Goal: Transaction & Acquisition: Purchase product/service

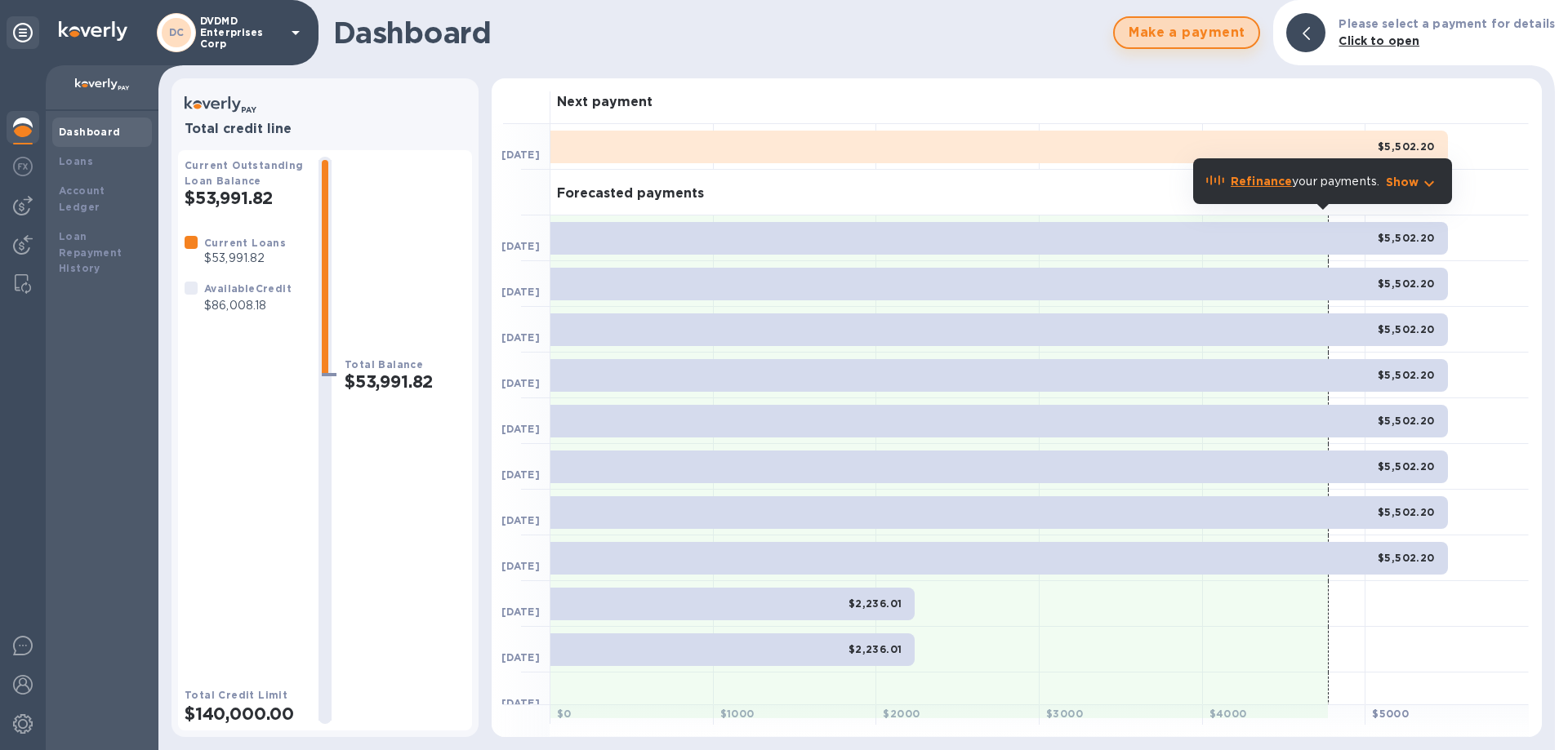
click at [1207, 36] on span "Make a payment" at bounding box center [1186, 32] width 118 height 20
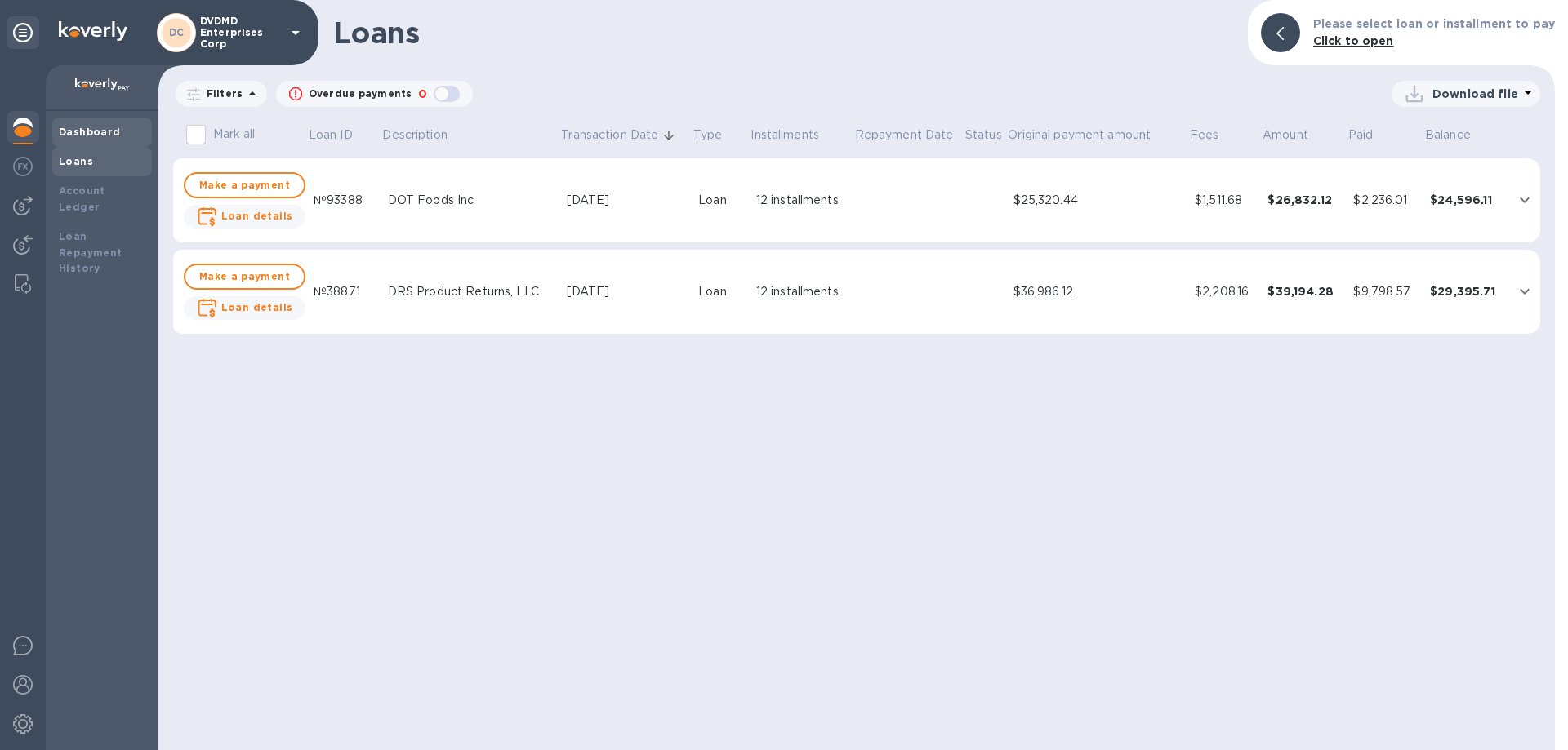
click at [93, 136] on b "Dashboard" at bounding box center [89, 132] width 62 height 12
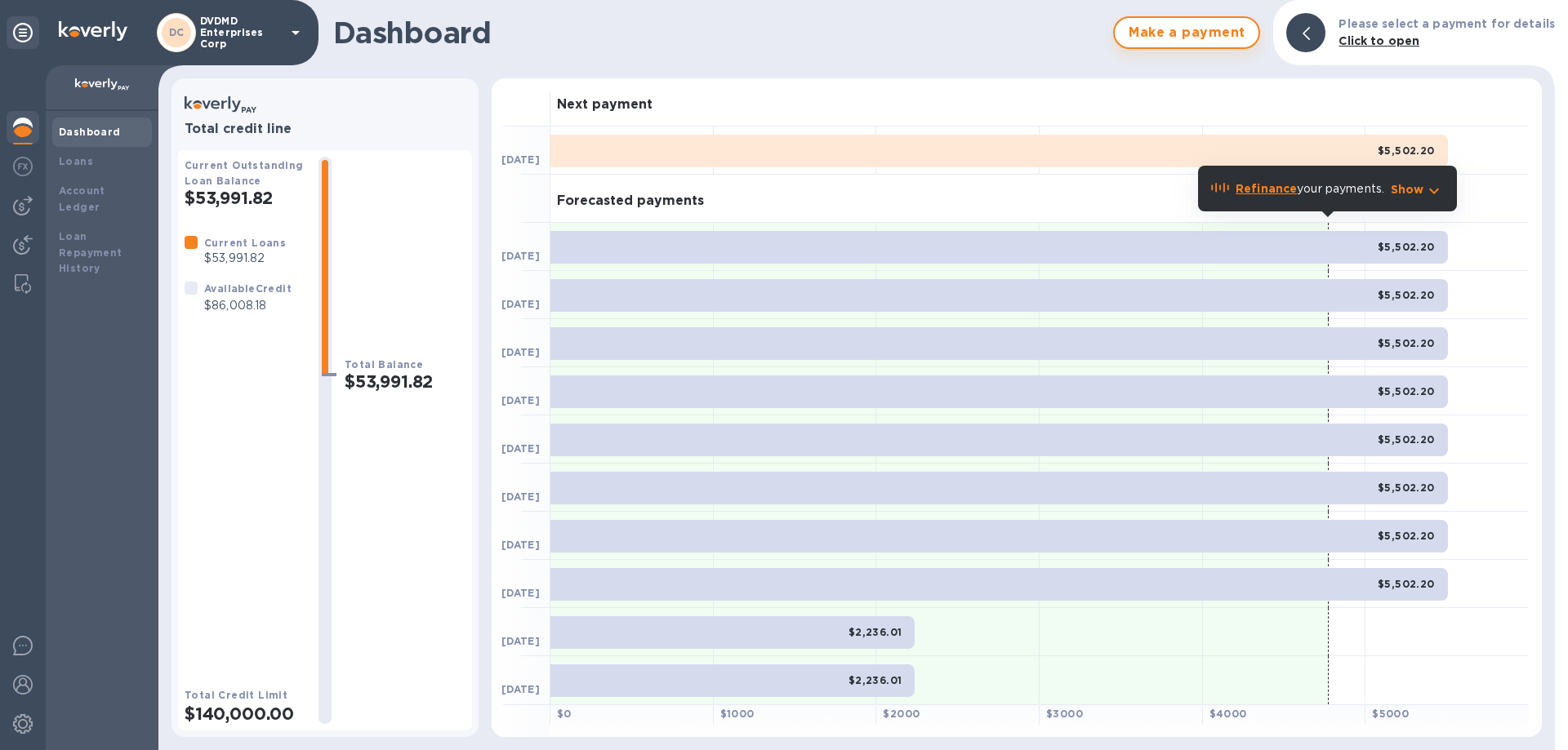
click at [1200, 36] on span "Make a payment" at bounding box center [1186, 32] width 118 height 20
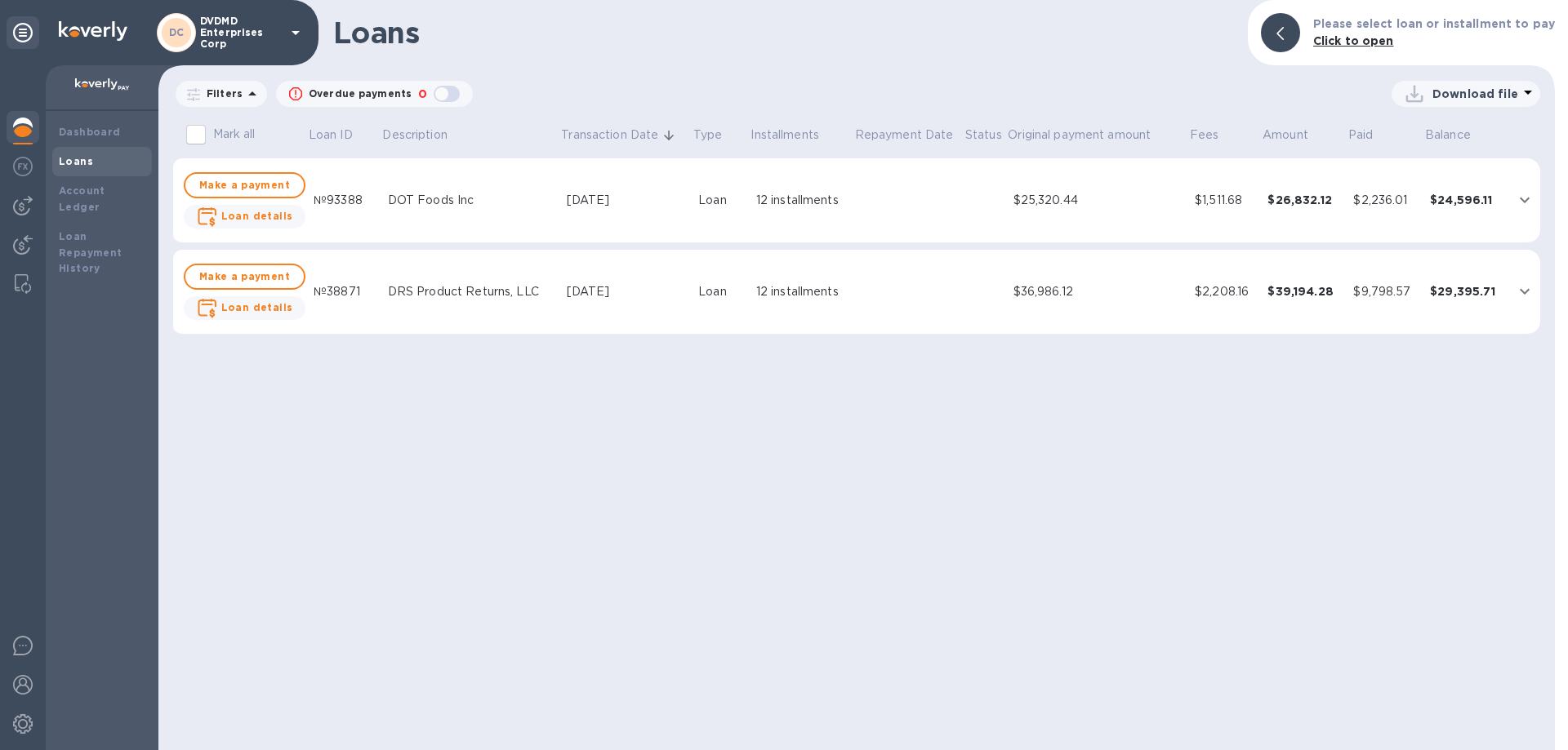
click at [251, 93] on icon at bounding box center [252, 93] width 20 height 20
click at [817, 75] on div "Loans Please select loan or installment to pay Click to open Filters Filters Tr…" at bounding box center [857, 375] width 1397 height 750
click at [21, 172] on img at bounding box center [22, 166] width 20 height 20
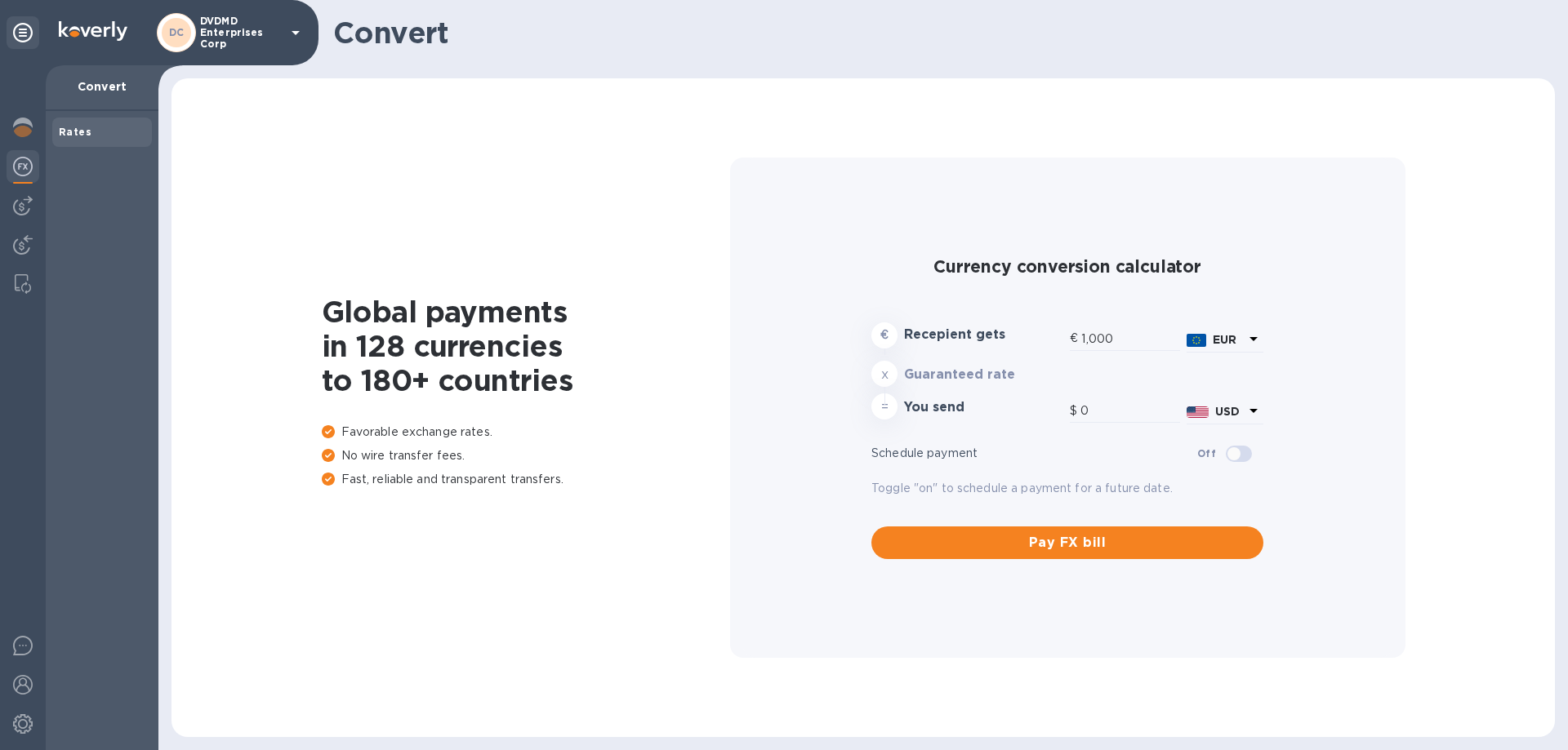
type input "1,173.55"
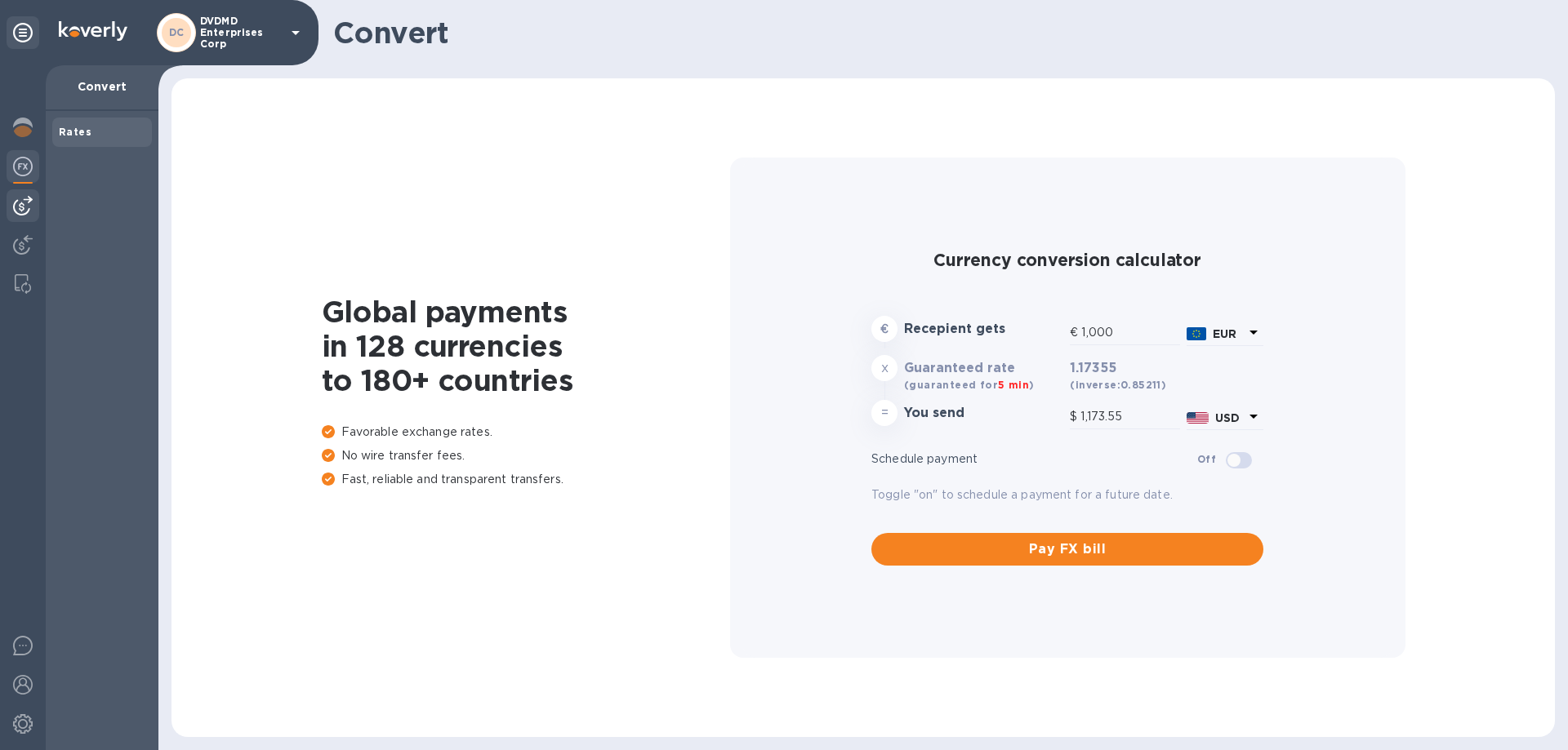
click at [27, 210] on img at bounding box center [22, 205] width 20 height 20
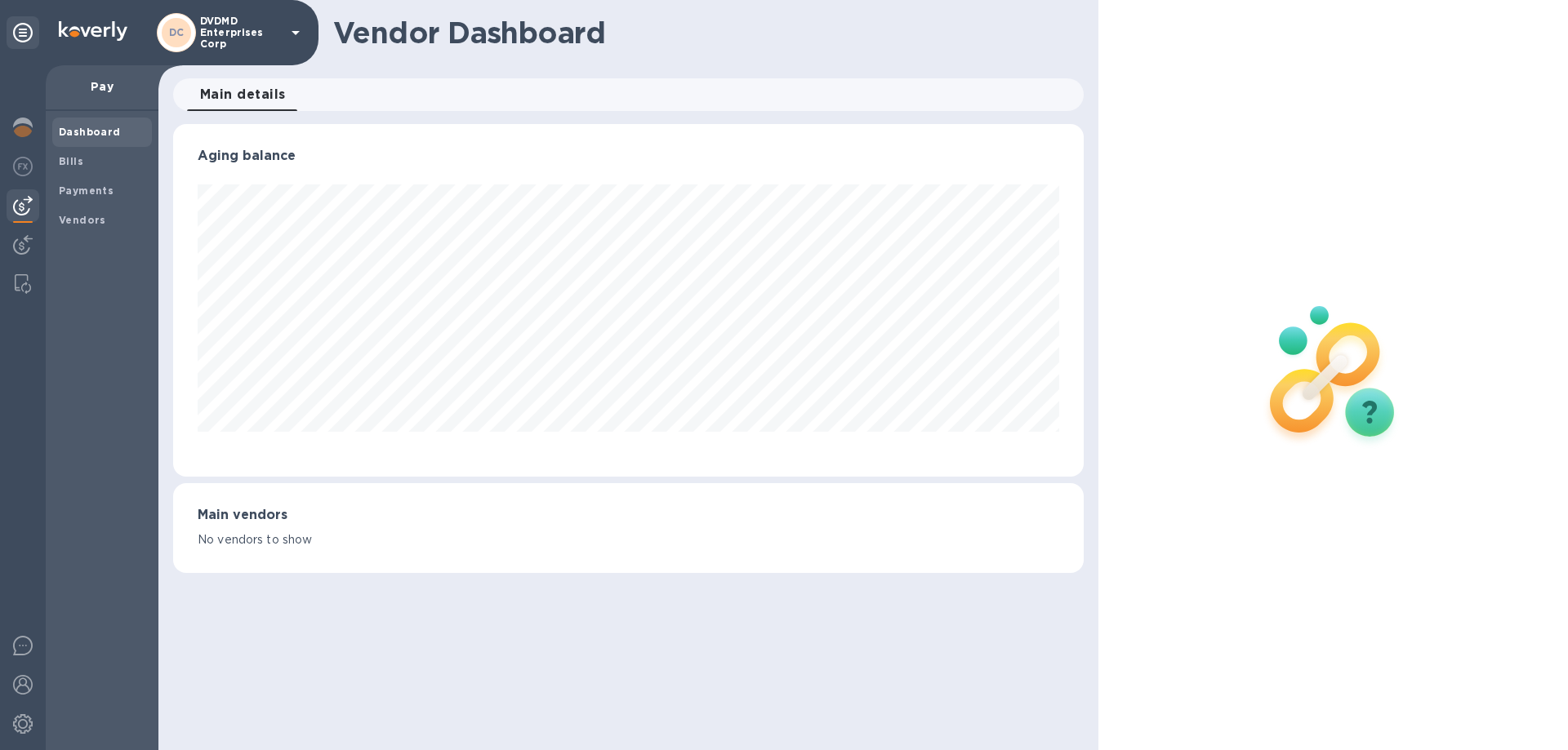
scroll to position [353, 909]
click at [81, 217] on b "Vendors" at bounding box center [82, 220] width 48 height 12
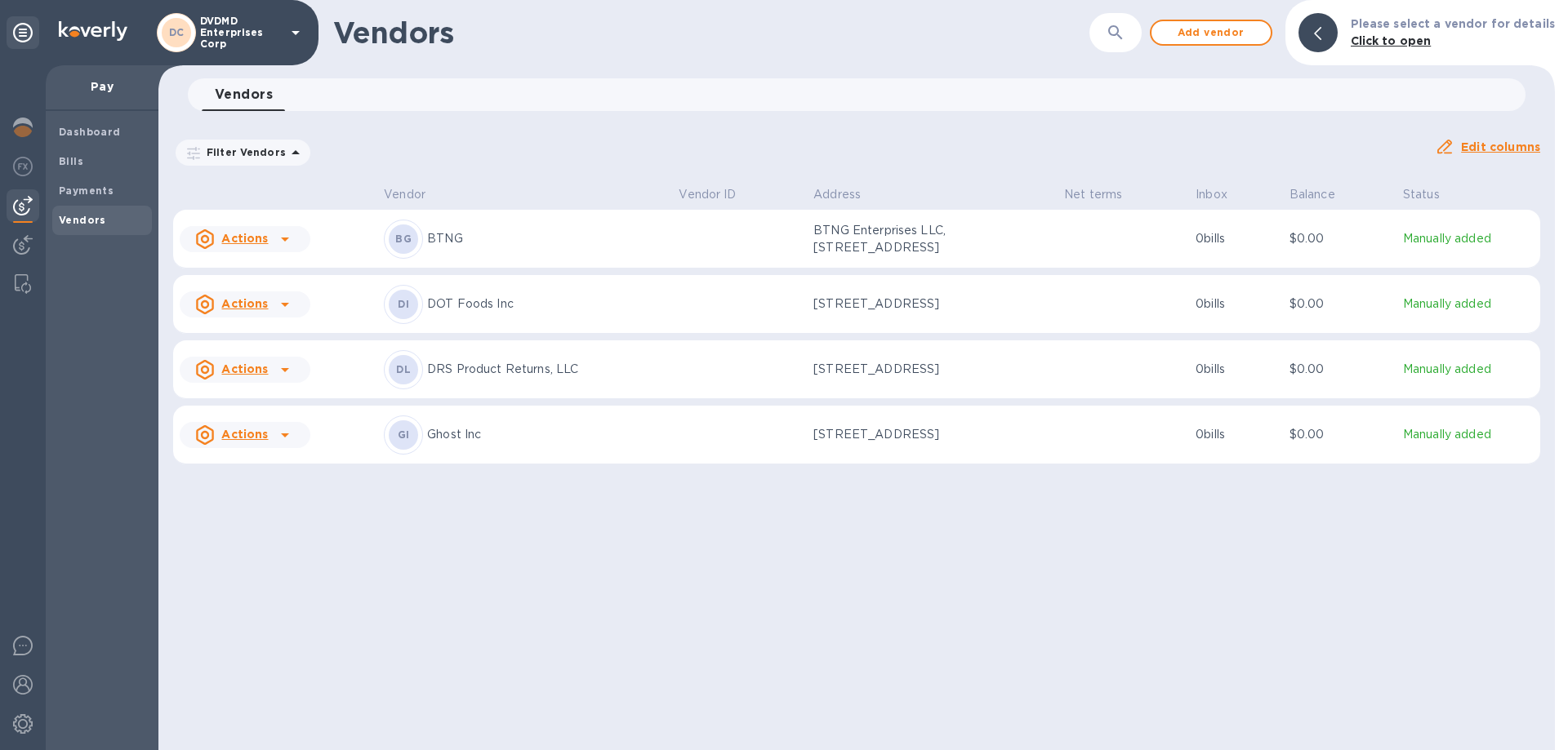
click at [283, 445] on icon at bounding box center [284, 434] width 20 height 20
click at [276, 518] on b "Add new bill" at bounding box center [256, 513] width 76 height 13
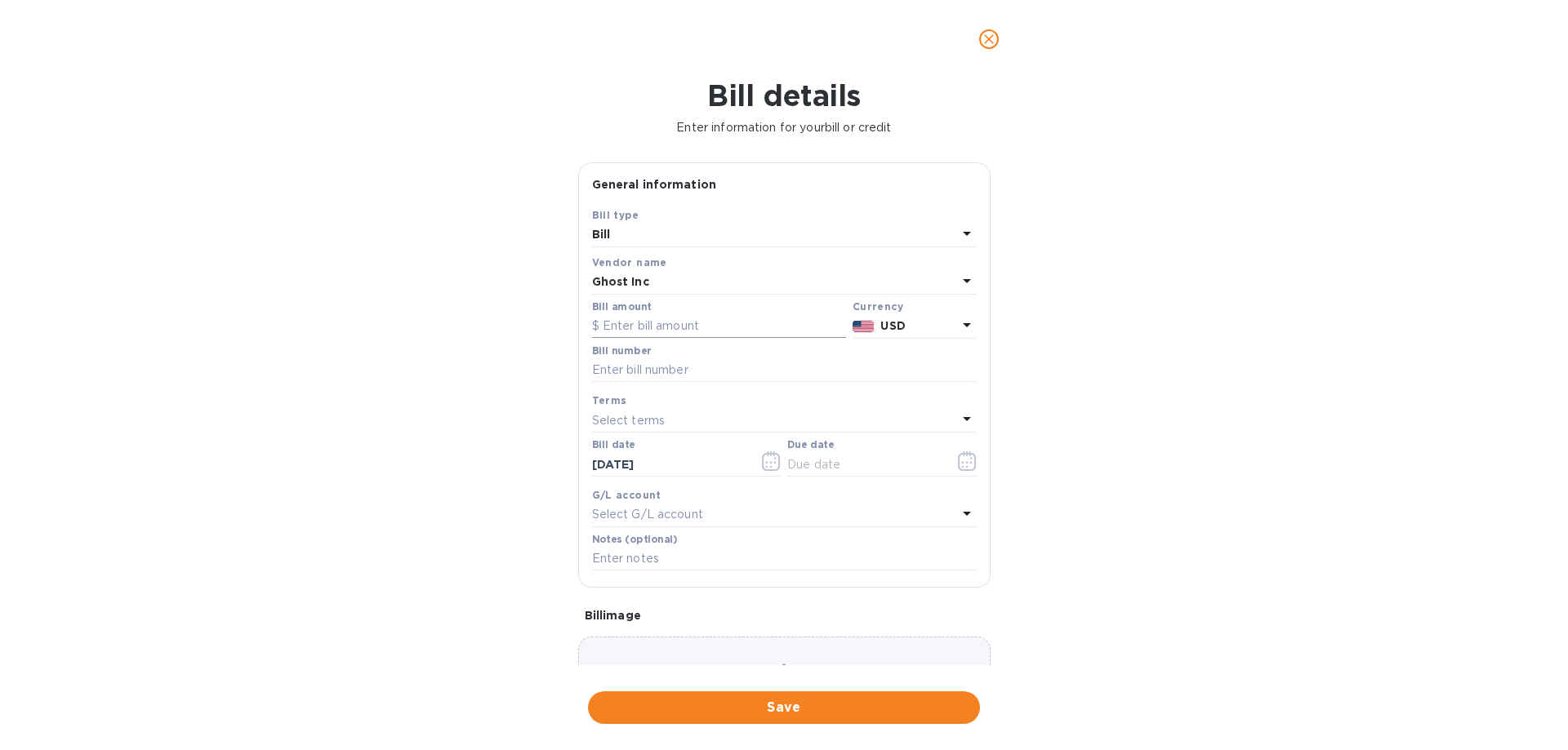
click at [659, 319] on input "text" at bounding box center [718, 326] width 254 height 25
type input "19,794.77"
click at [679, 361] on input "text" at bounding box center [784, 370] width 385 height 25
type input "3007"
click at [683, 417] on div "Select terms" at bounding box center [774, 420] width 365 height 23
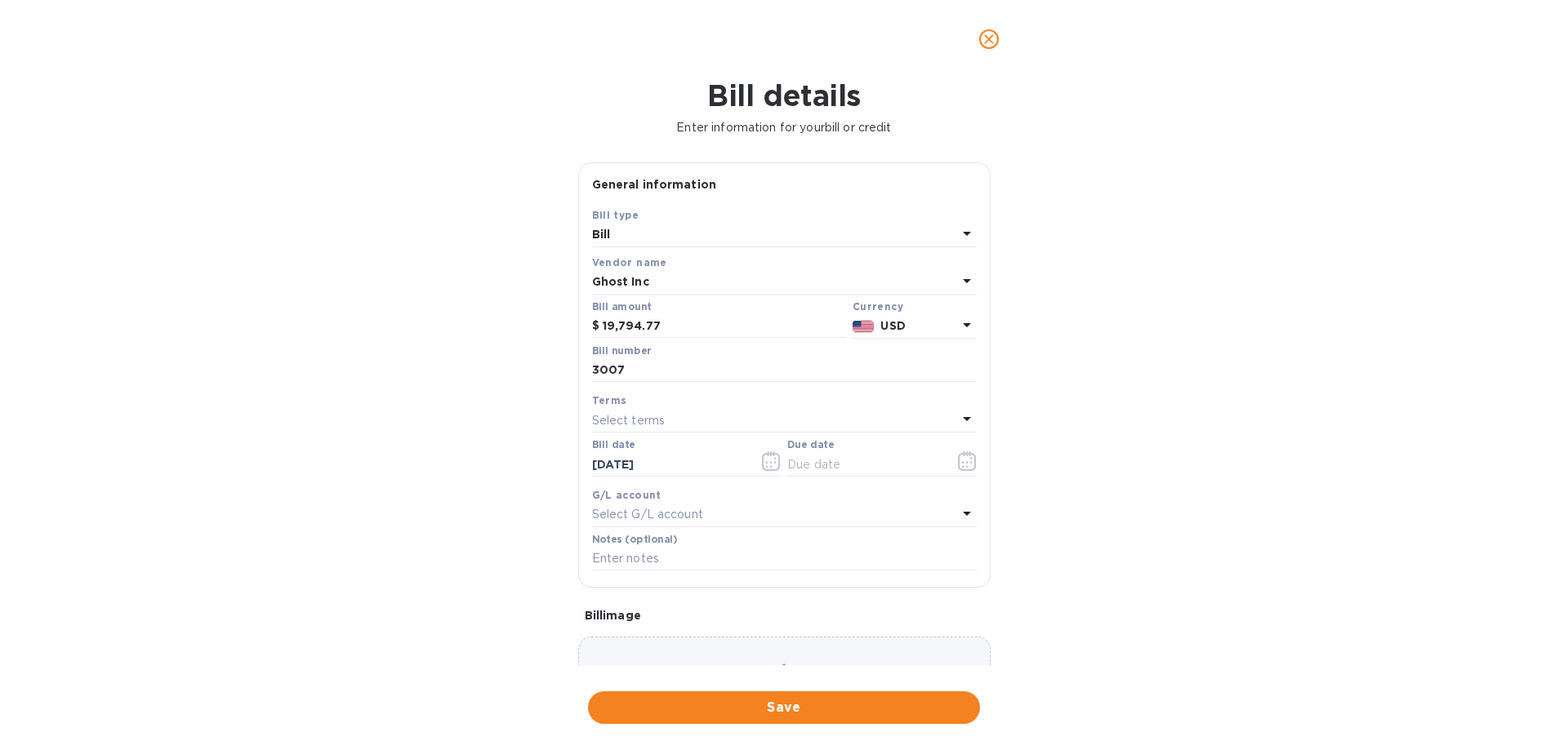
click at [684, 390] on div "Terms Select terms" at bounding box center [784, 412] width 391 height 48
click at [958, 465] on icon "button" at bounding box center [967, 461] width 19 height 20
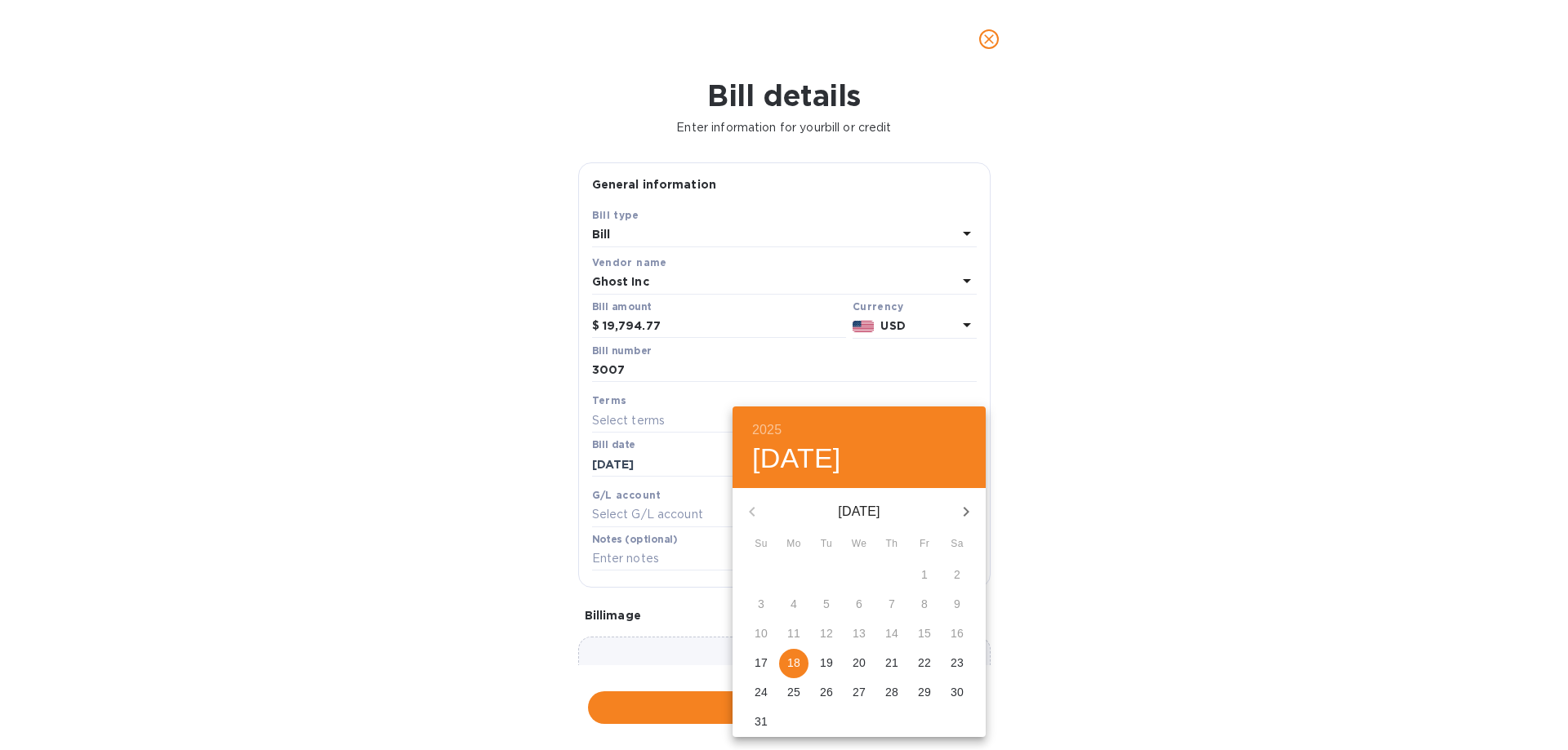
click at [803, 663] on span "18" at bounding box center [794, 662] width 30 height 16
type input "[DATE]"
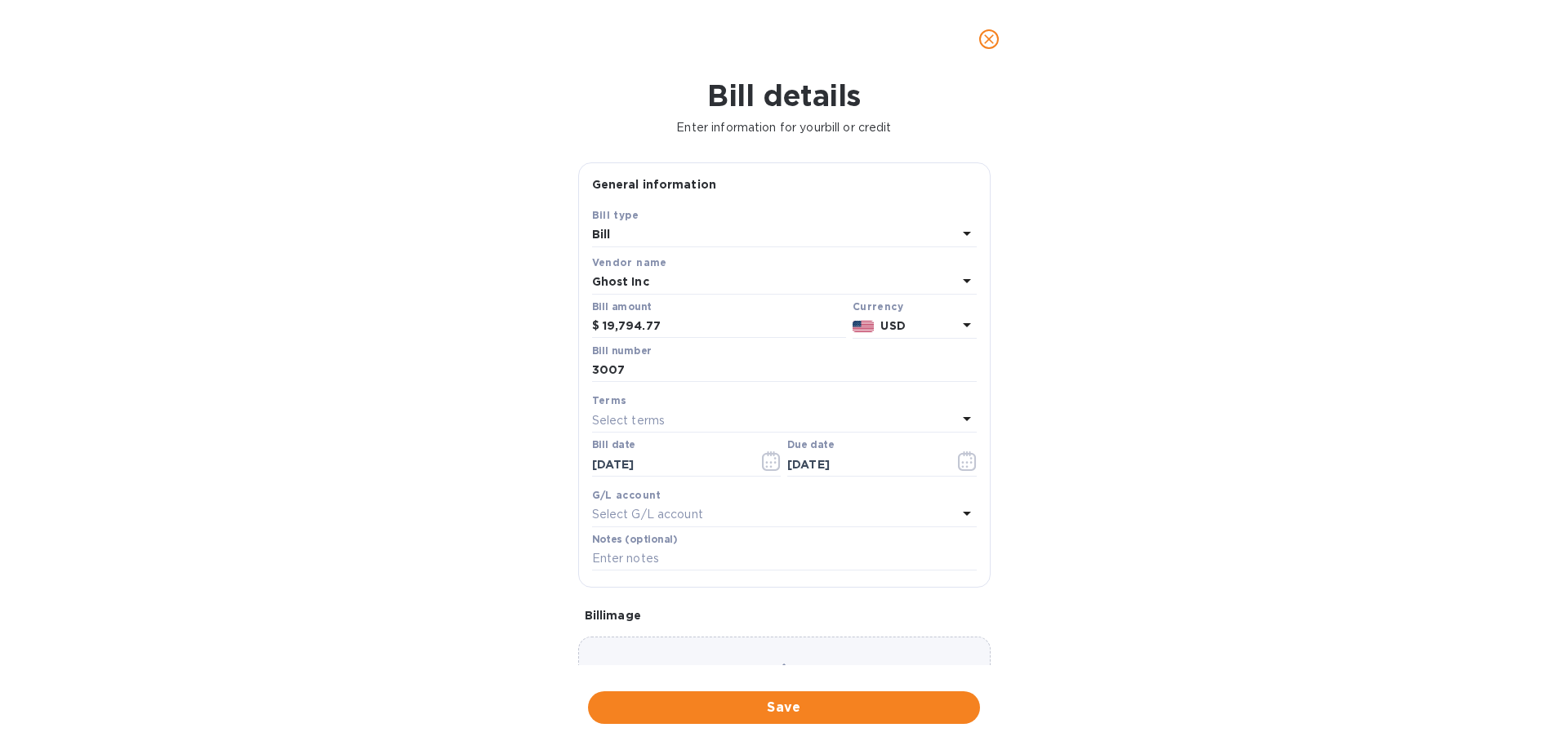
click at [767, 518] on div "Select G/L account" at bounding box center [774, 514] width 365 height 23
click at [767, 518] on h3 "Accounts" at bounding box center [784, 523] width 63 height 15
click at [1289, 471] on div "Bill details Enter information for your bill or credit General information Save…" at bounding box center [784, 414] width 1568 height 672
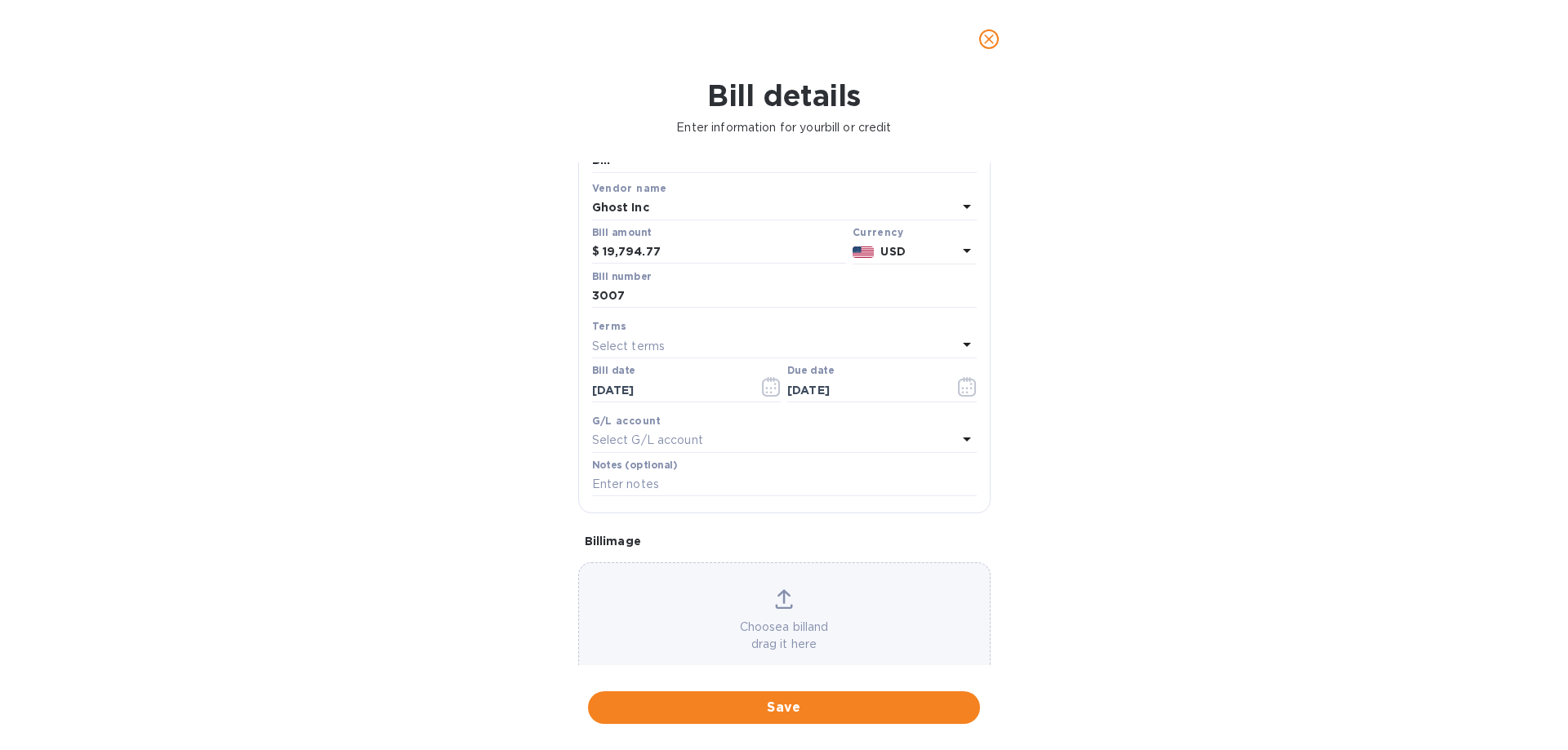
scroll to position [109, 0]
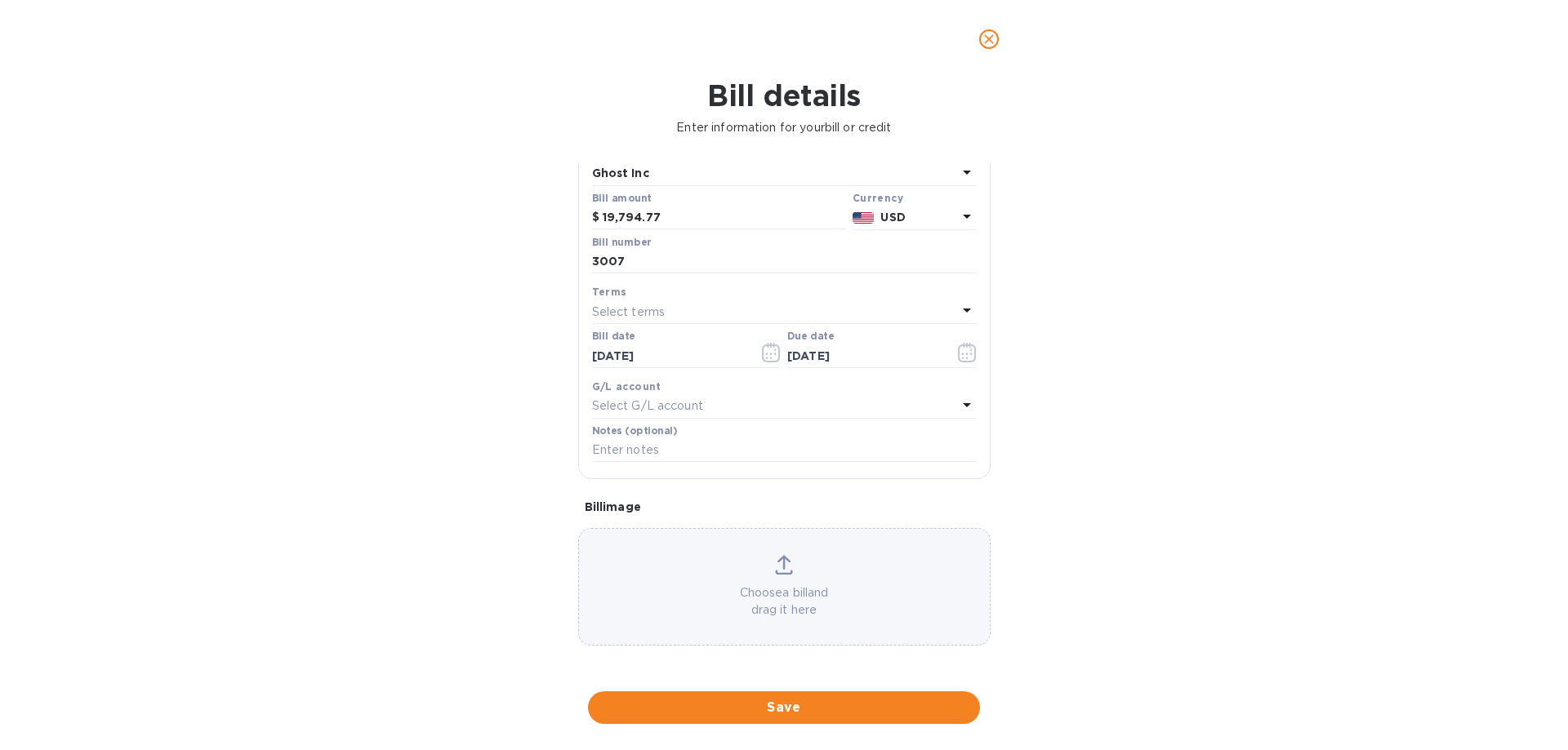
click at [778, 585] on p "Choose a bill and drag it here" at bounding box center [784, 602] width 411 height 34
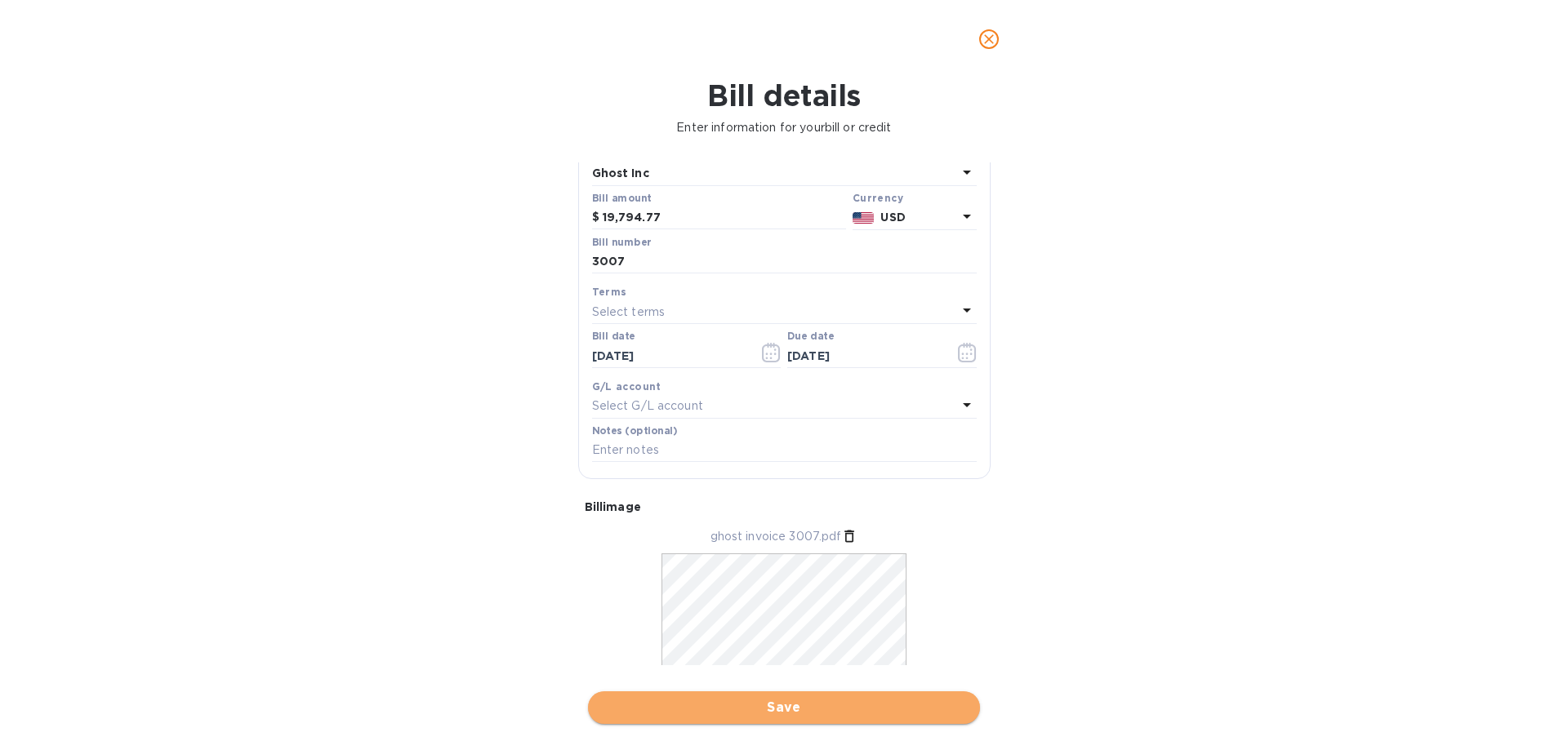
click at [743, 716] on span "Save" at bounding box center [784, 707] width 366 height 20
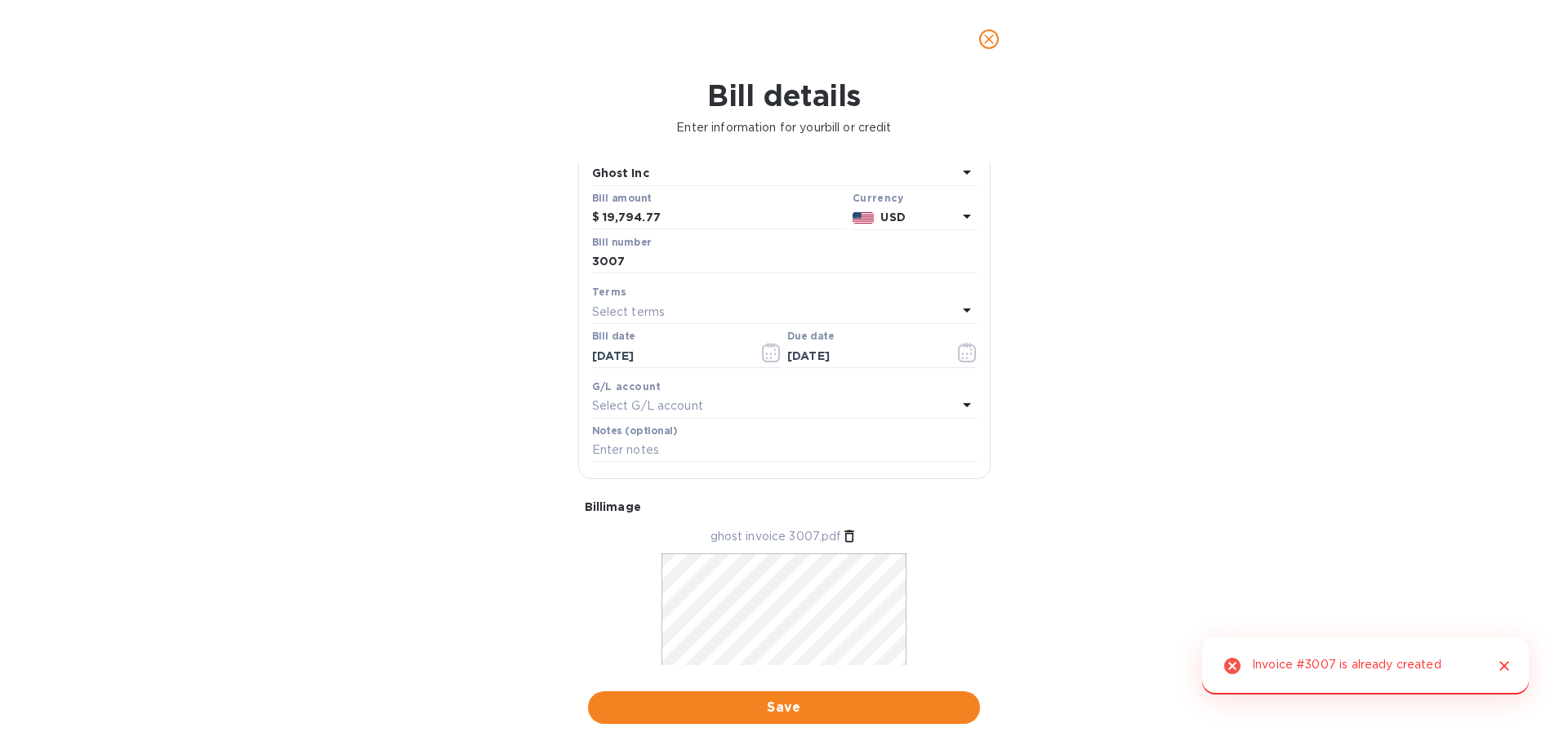
click at [1506, 665] on icon "Close" at bounding box center [1504, 666] width 10 height 10
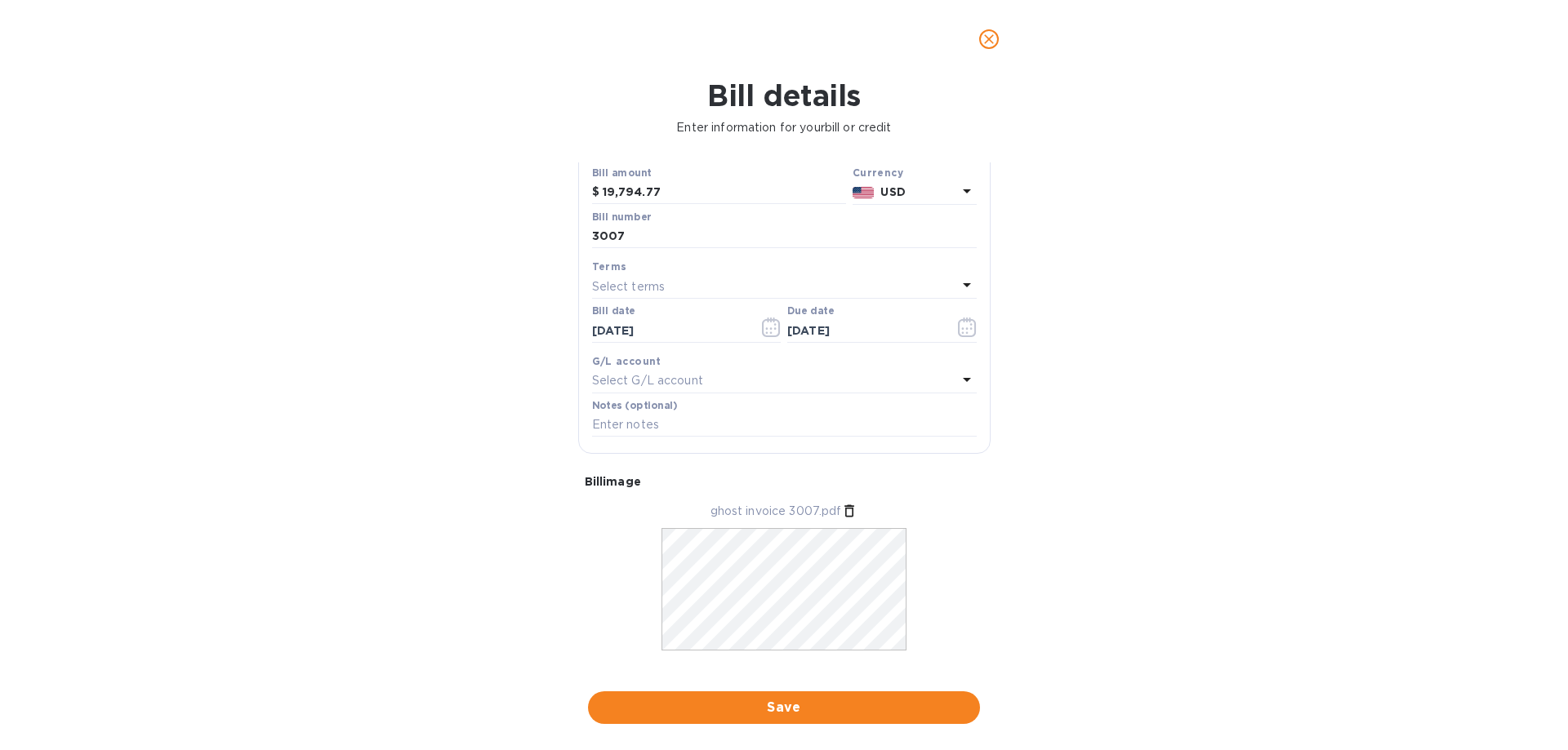
scroll to position [159, 0]
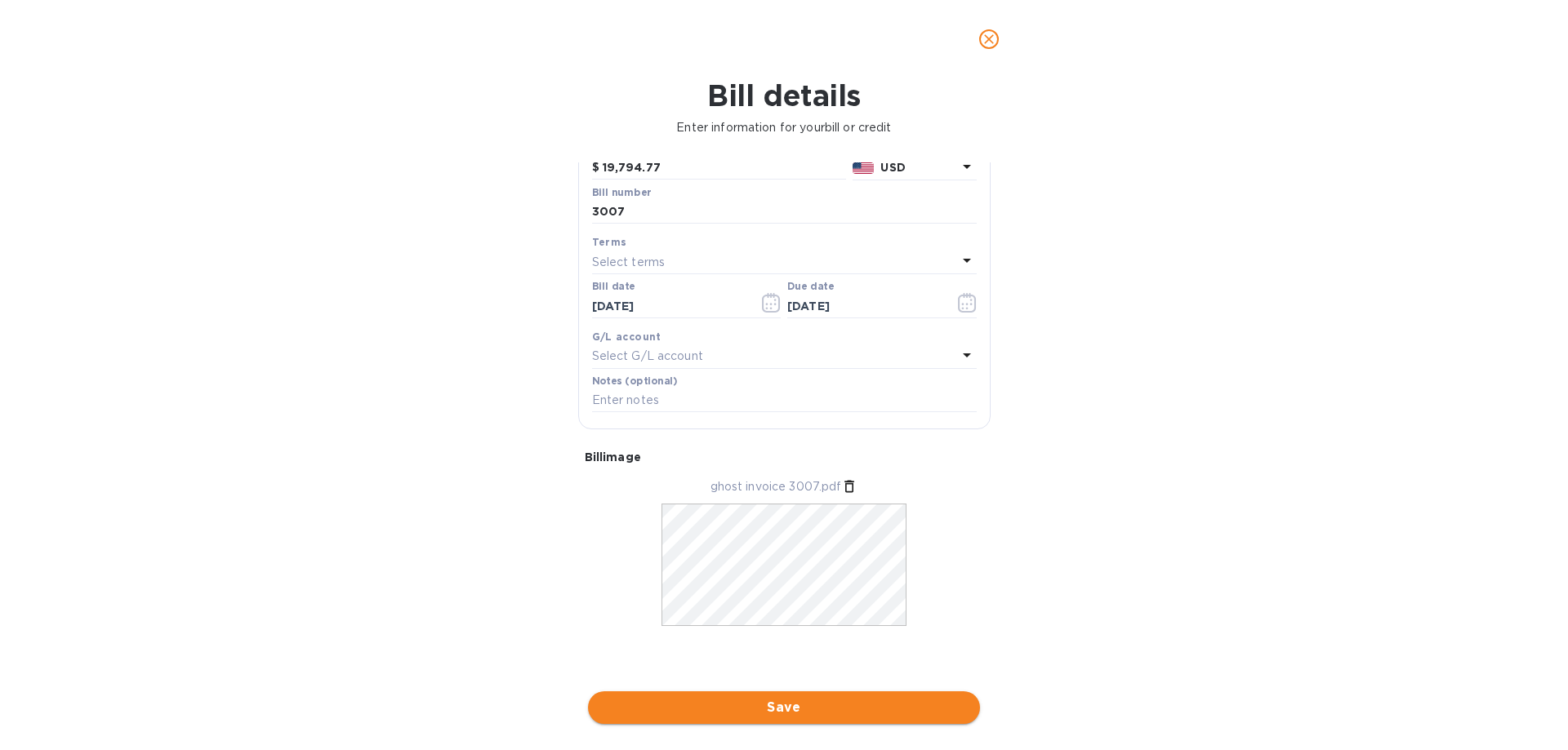
click at [813, 702] on span "Save" at bounding box center [784, 707] width 366 height 20
click at [847, 486] on icon at bounding box center [849, 486] width 16 height 16
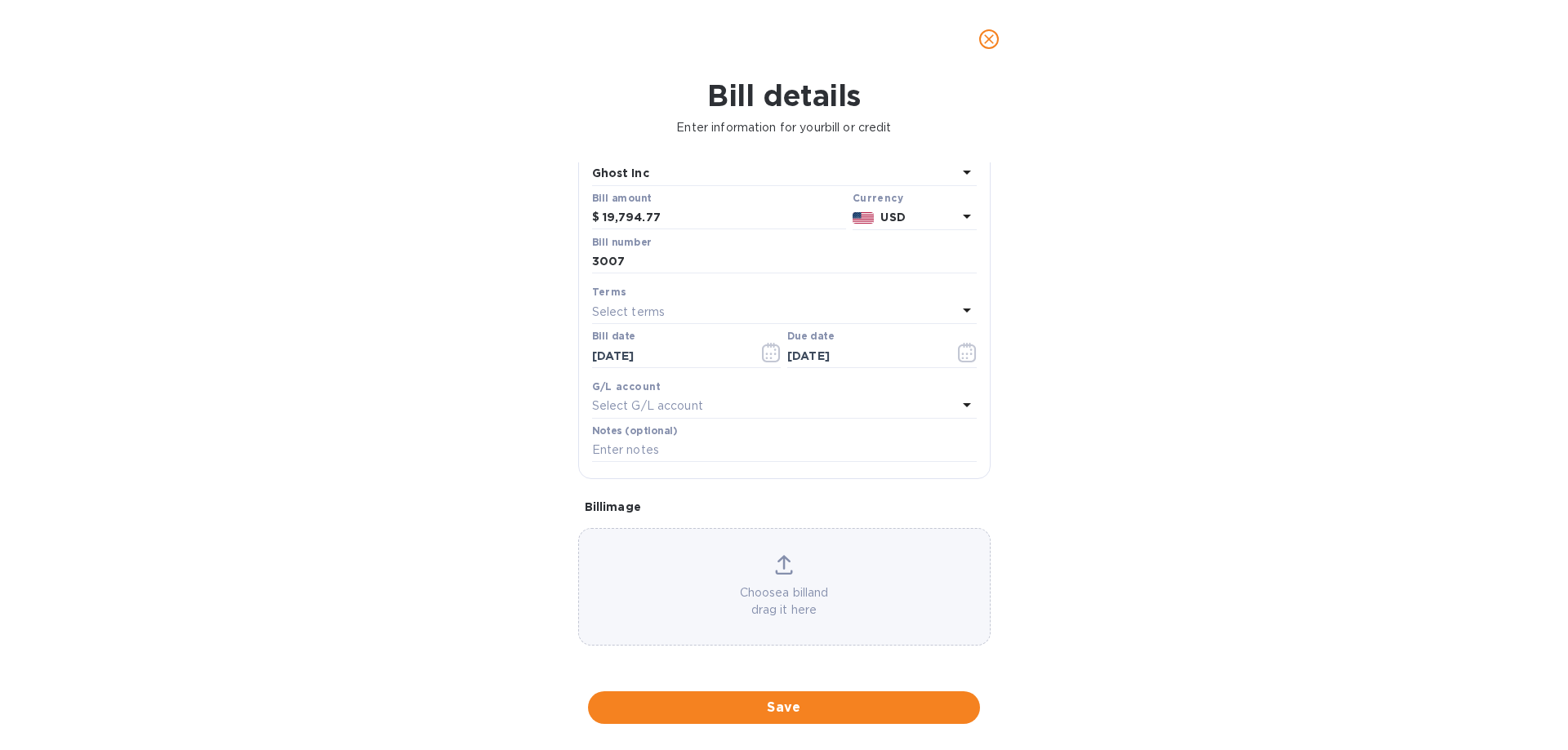
scroll to position [109, 0]
click at [783, 562] on icon at bounding box center [784, 564] width 18 height 20
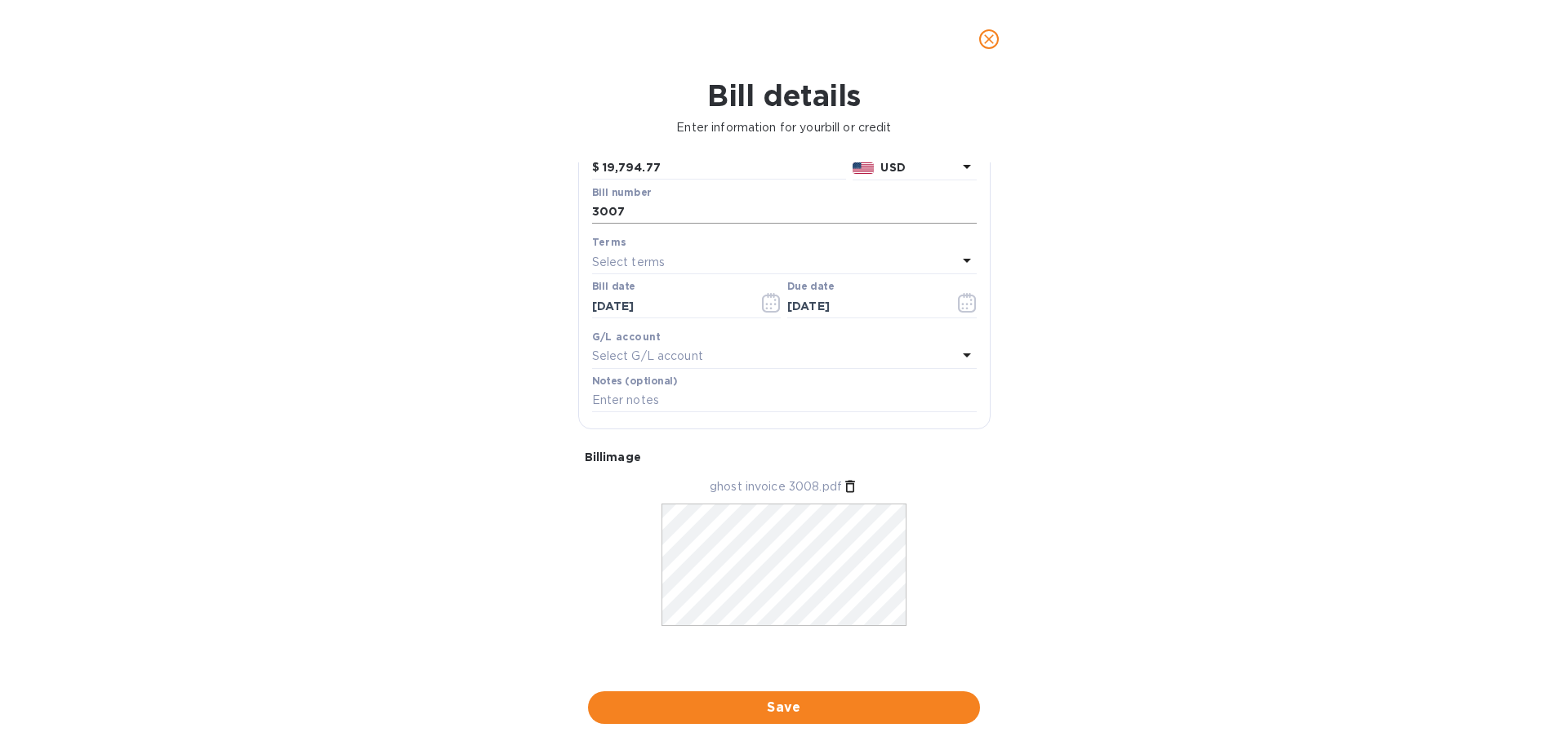
click at [662, 209] on input "3007" at bounding box center [784, 212] width 385 height 25
type input "3008"
click at [1449, 585] on div "Bill details Enter information for your bill or credit General information Save…" at bounding box center [784, 414] width 1568 height 672
click at [822, 702] on span "Save" at bounding box center [784, 707] width 366 height 20
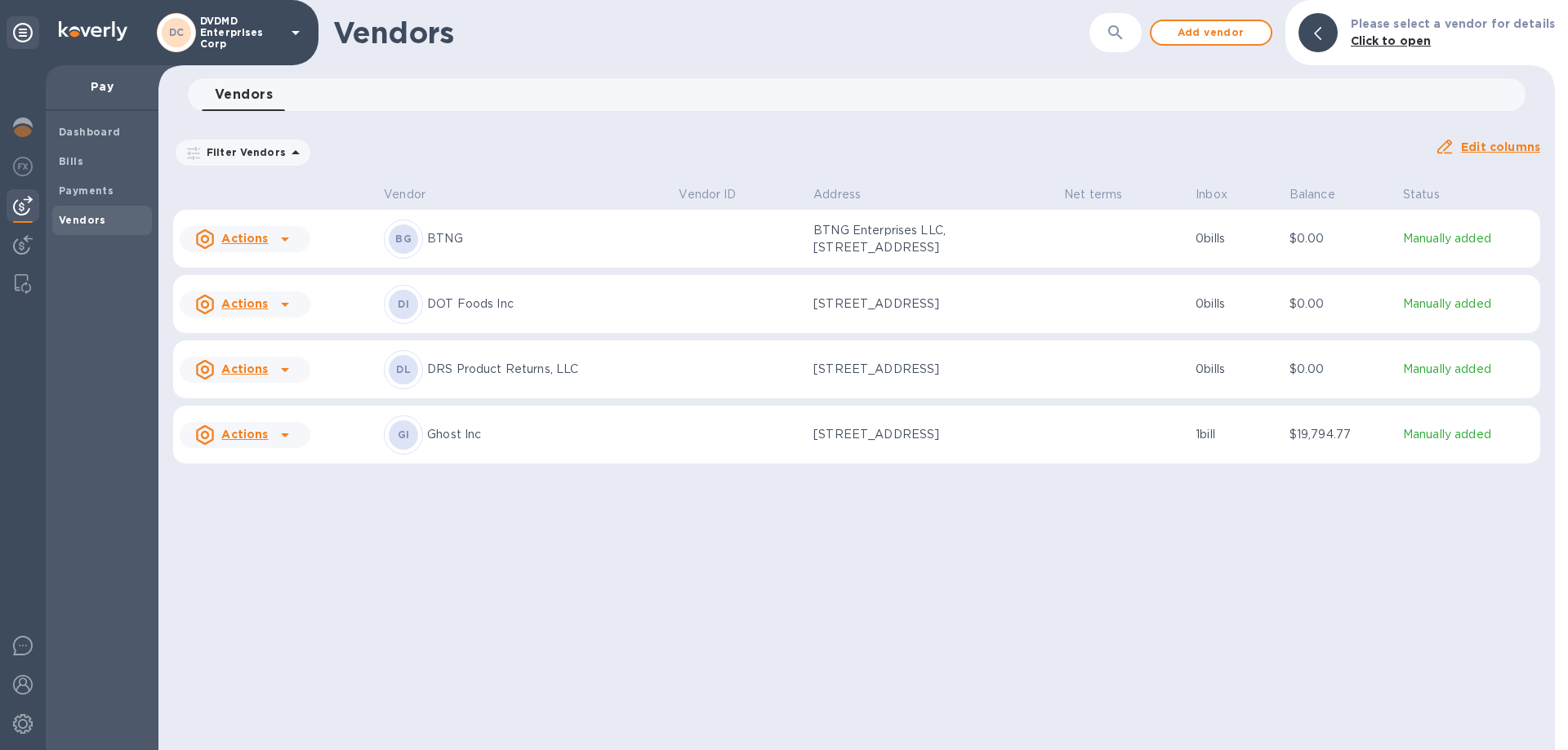
click at [283, 438] on icon at bounding box center [285, 435] width 8 height 4
click at [288, 445] on icon at bounding box center [284, 434] width 20 height 20
click at [455, 451] on div at bounding box center [784, 375] width 1568 height 750
click at [863, 443] on p "[STREET_ADDRESS]" at bounding box center [895, 434] width 163 height 17
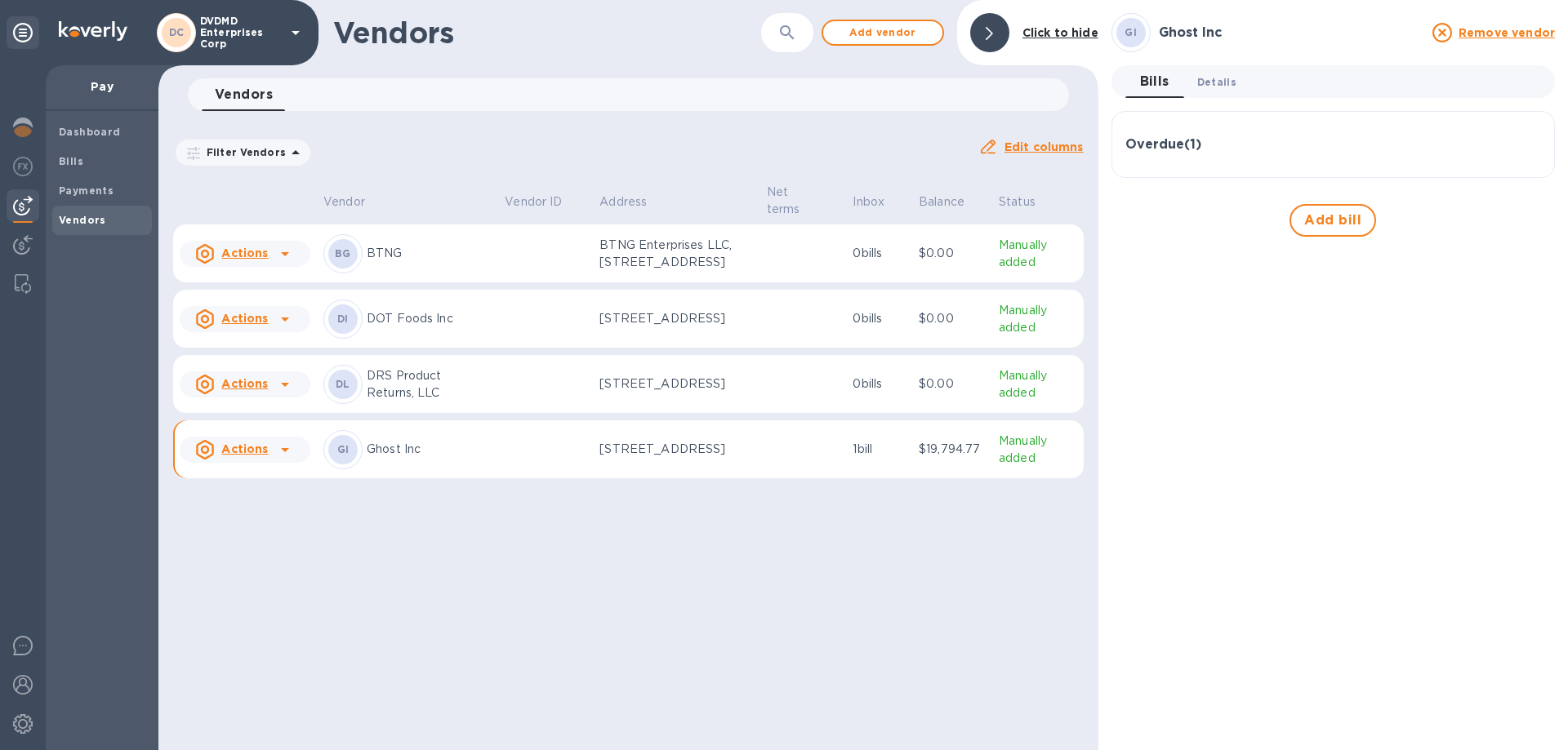
click at [1217, 87] on span "Details 0" at bounding box center [1217, 82] width 39 height 17
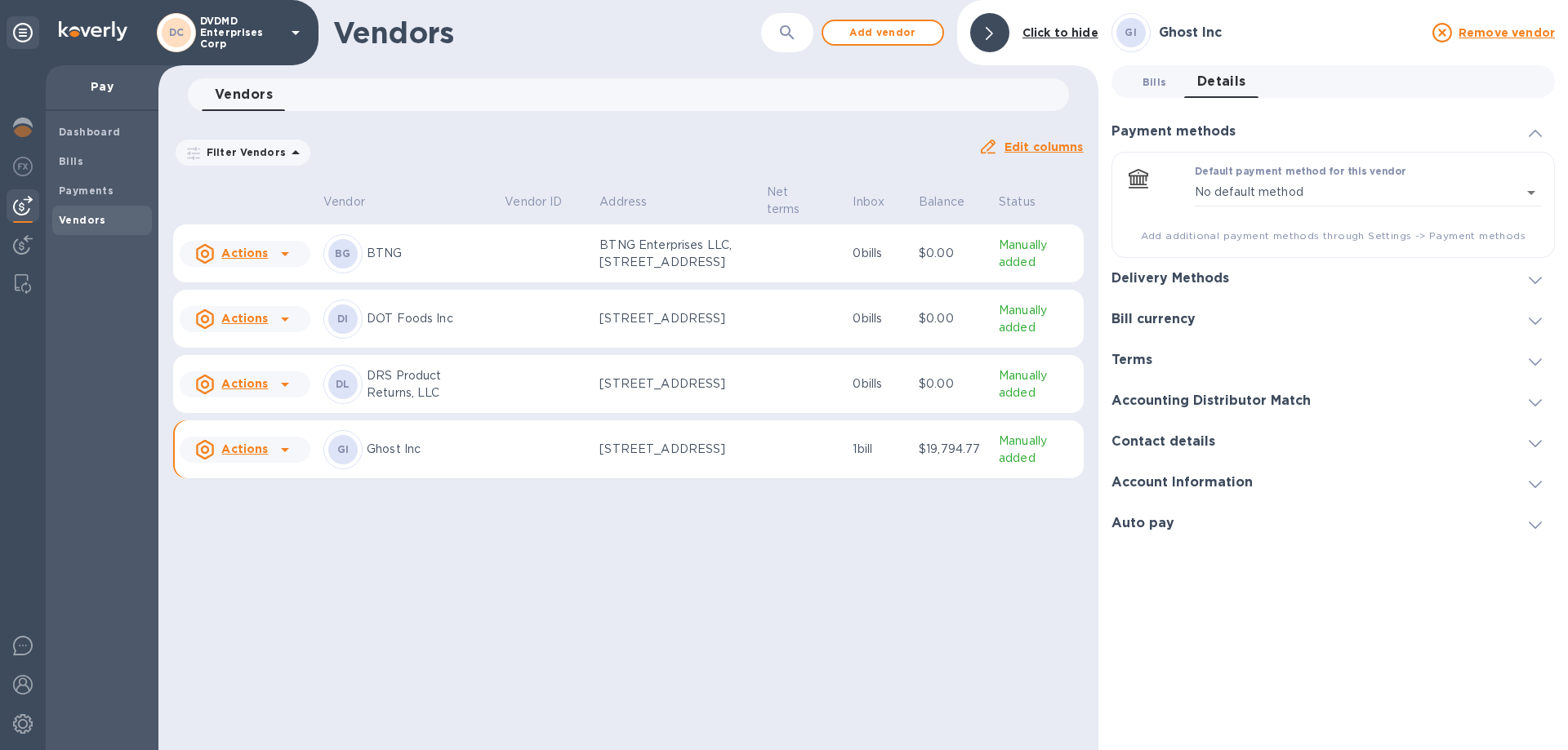
click at [1166, 85] on span "Bills 0" at bounding box center [1155, 82] width 32 height 17
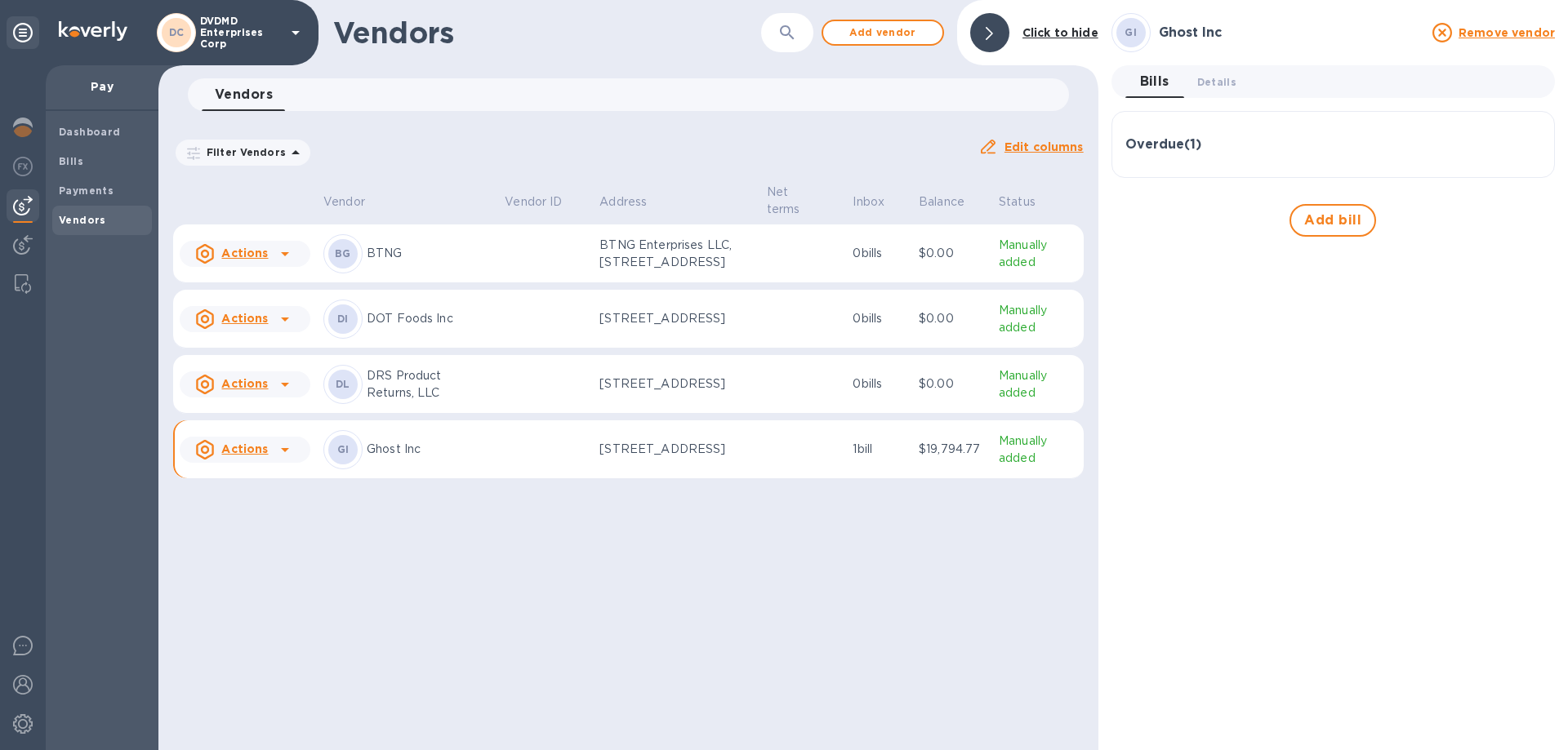
click at [1155, 143] on h3 "Overdue ( 1 )" at bounding box center [1162, 145] width 76 height 15
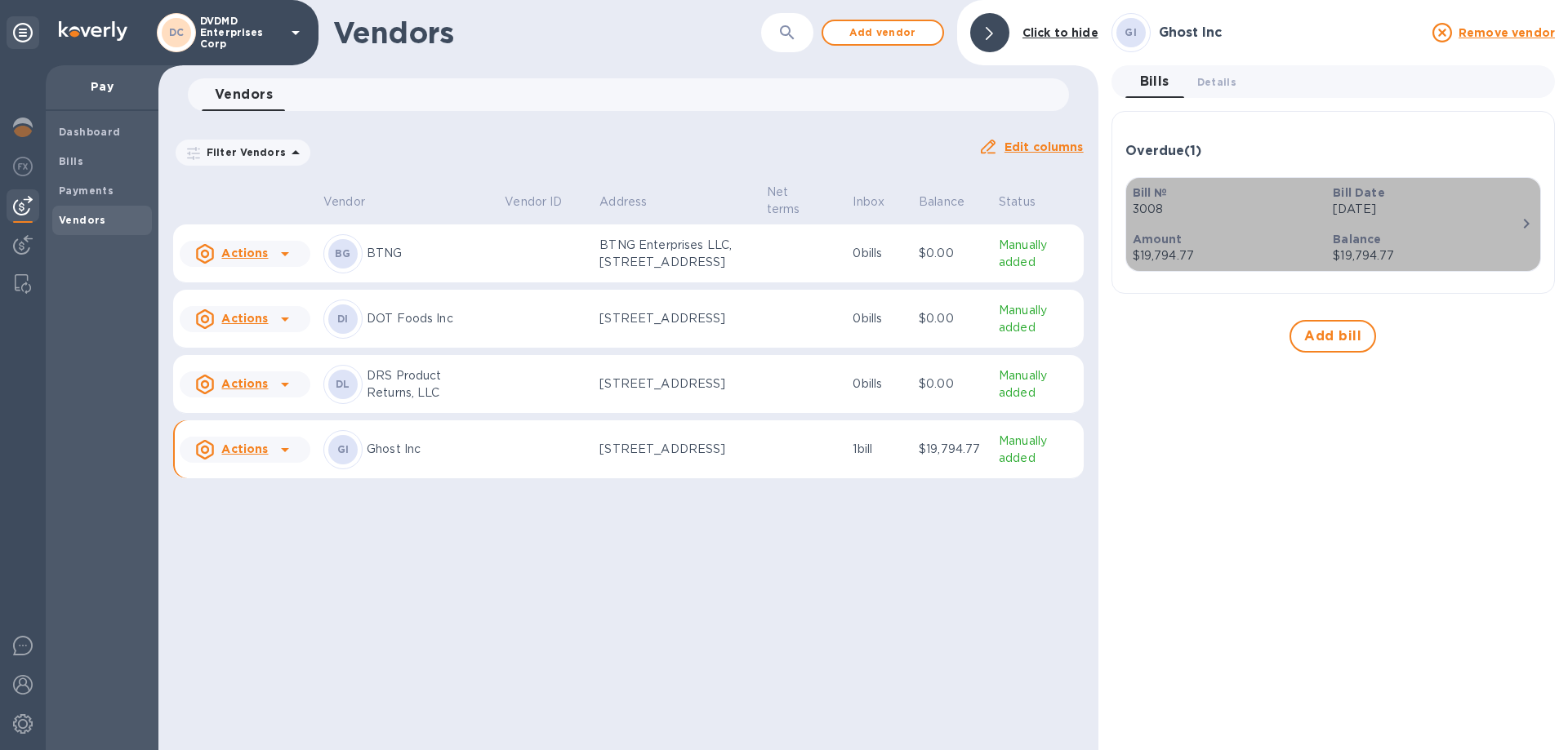
click at [1526, 224] on icon "button" at bounding box center [1526, 224] width 6 height 10
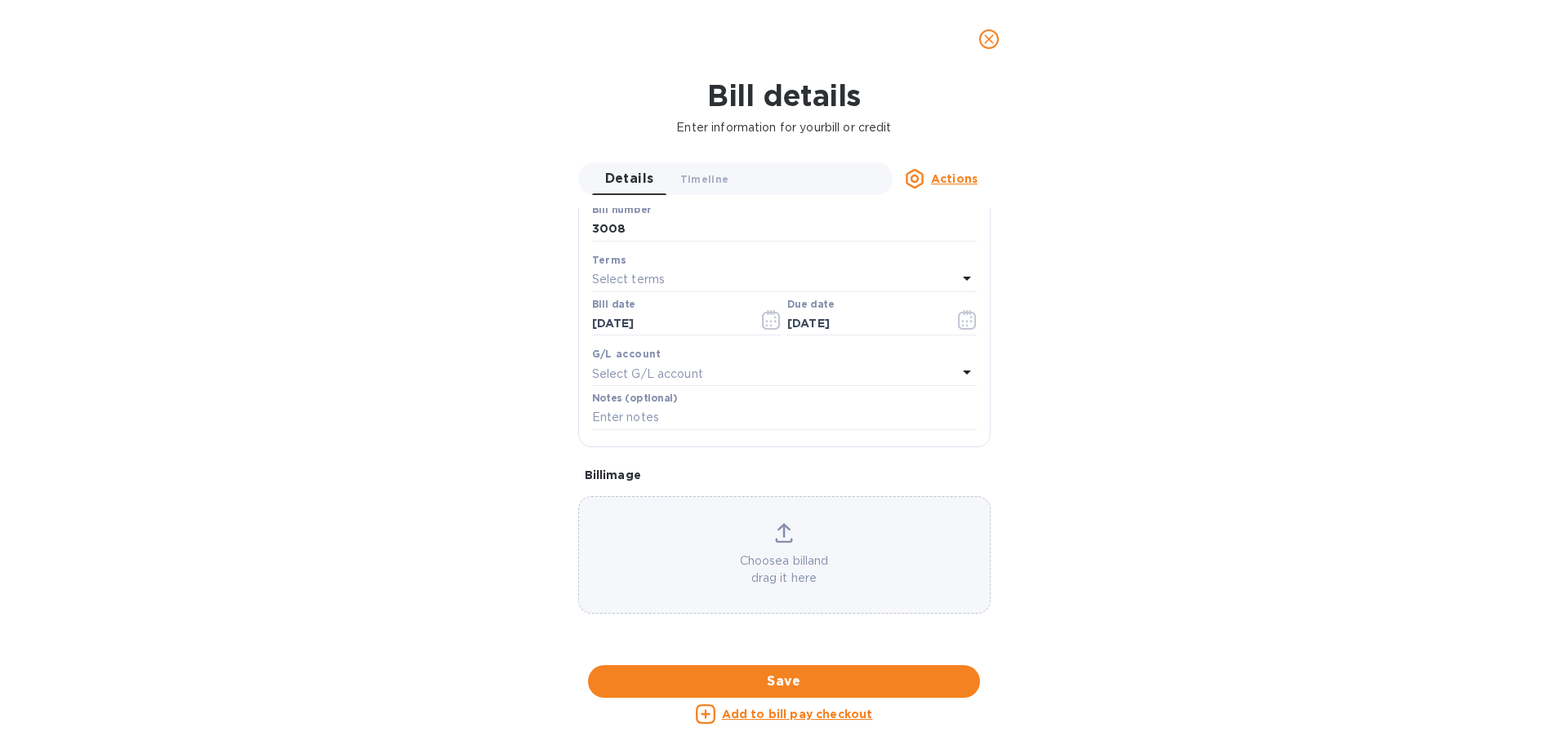
scroll to position [751, 0]
click at [789, 713] on u "Add to bill pay checkout" at bounding box center [797, 714] width 151 height 13
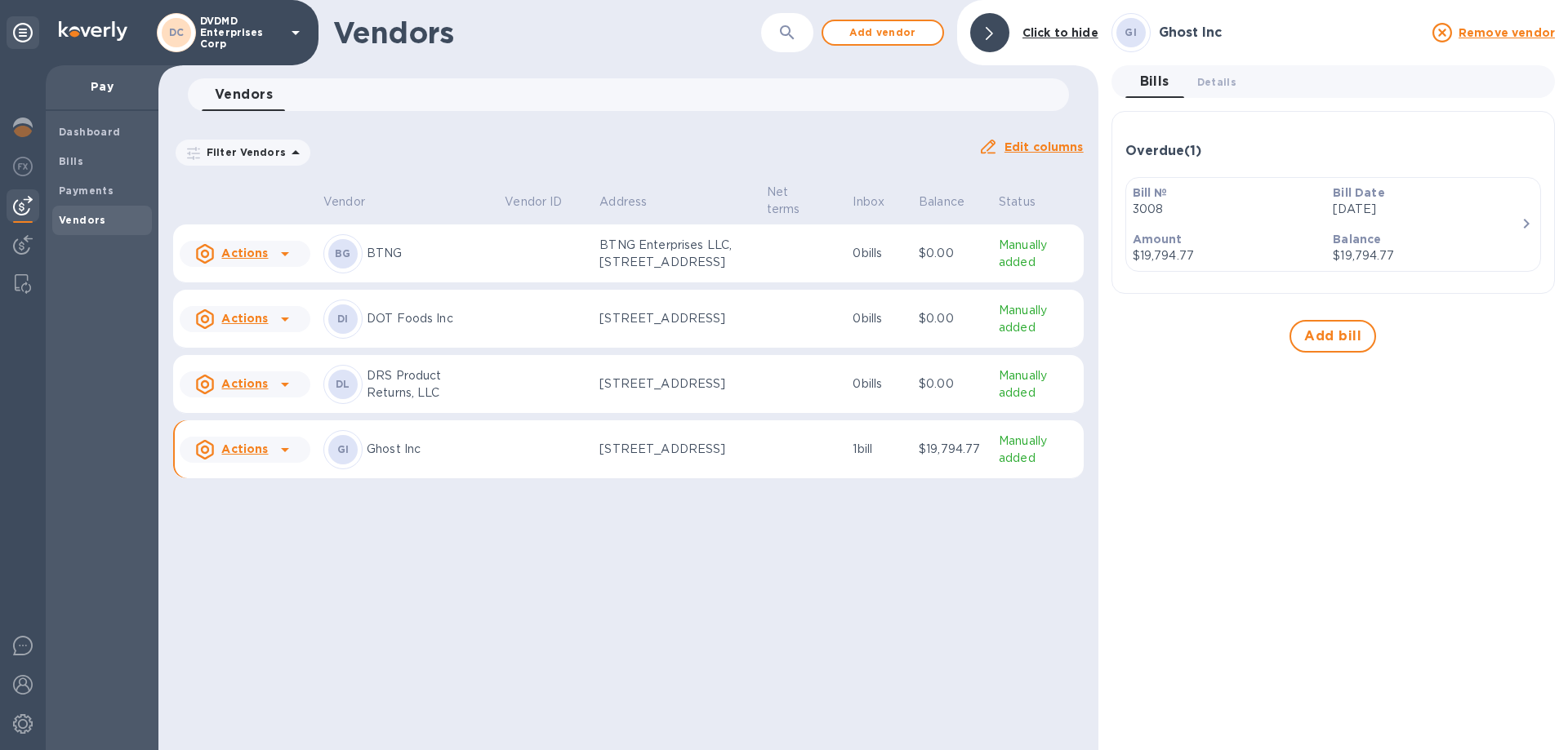
scroll to position [226, 0]
click at [88, 188] on b "Payments" at bounding box center [86, 190] width 54 height 12
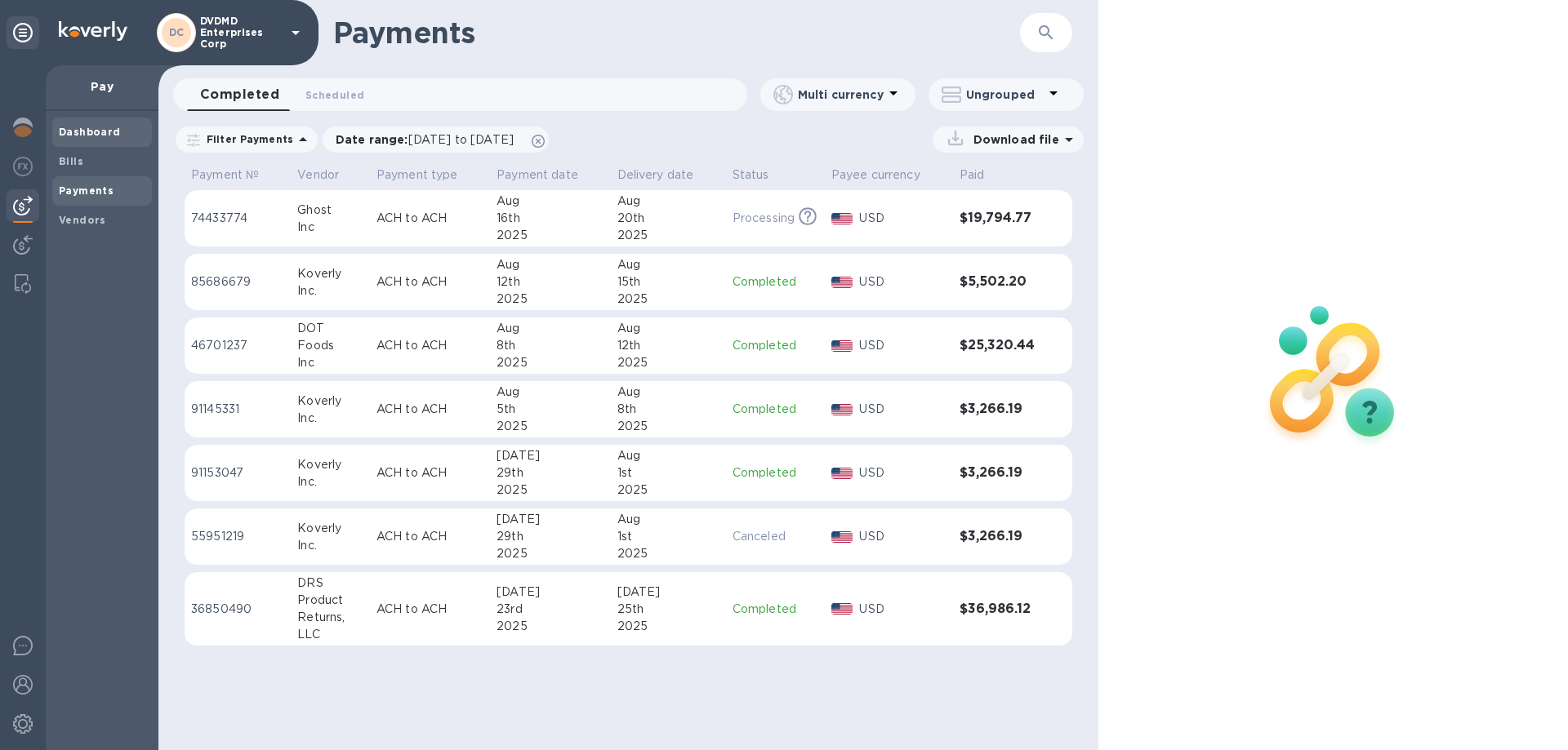
click at [86, 137] on b "Dashboard" at bounding box center [89, 132] width 62 height 12
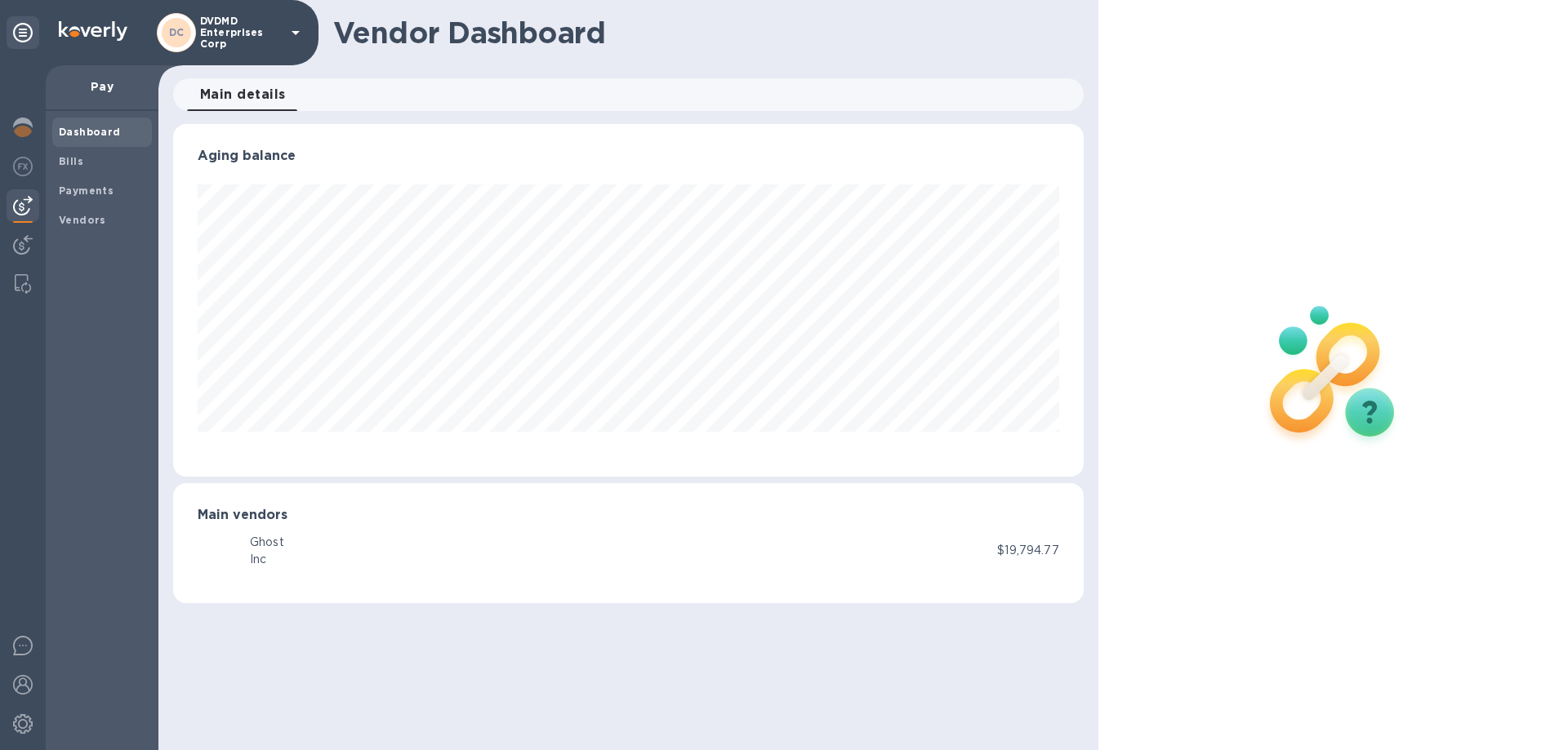
scroll to position [353, 909]
click at [383, 545] on div "GI Ghost Inc" at bounding box center [598, 551] width 800 height 39
click at [238, 553] on div "GI" at bounding box center [224, 551] width 53 height 39
click at [1029, 555] on p "$19,794.77" at bounding box center [1027, 551] width 61 height 17
click at [93, 86] on p "Pay" at bounding box center [102, 86] width 87 height 16
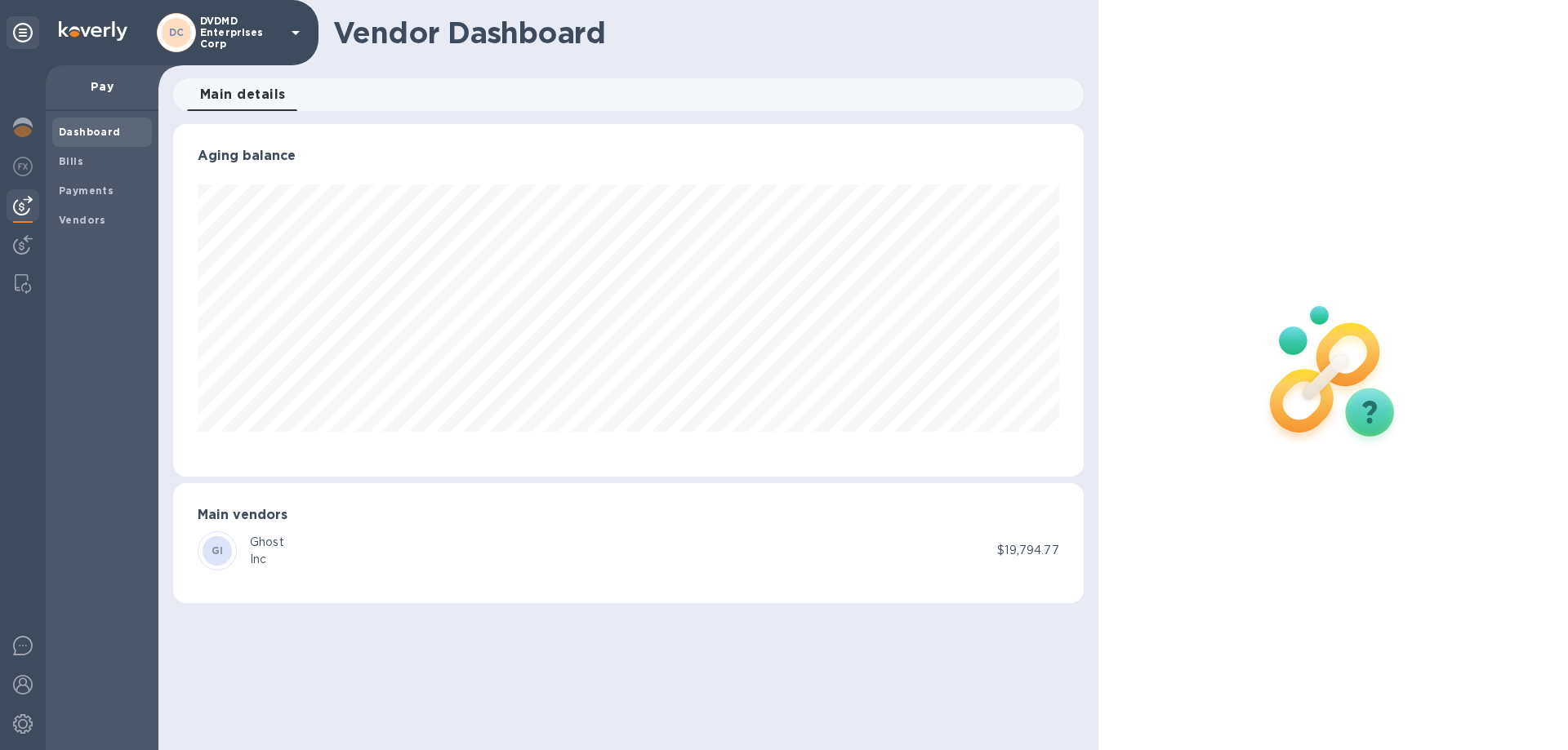
click at [104, 96] on div "Pay" at bounding box center [102, 88] width 113 height 46
click at [68, 188] on b "Payments" at bounding box center [86, 190] width 54 height 12
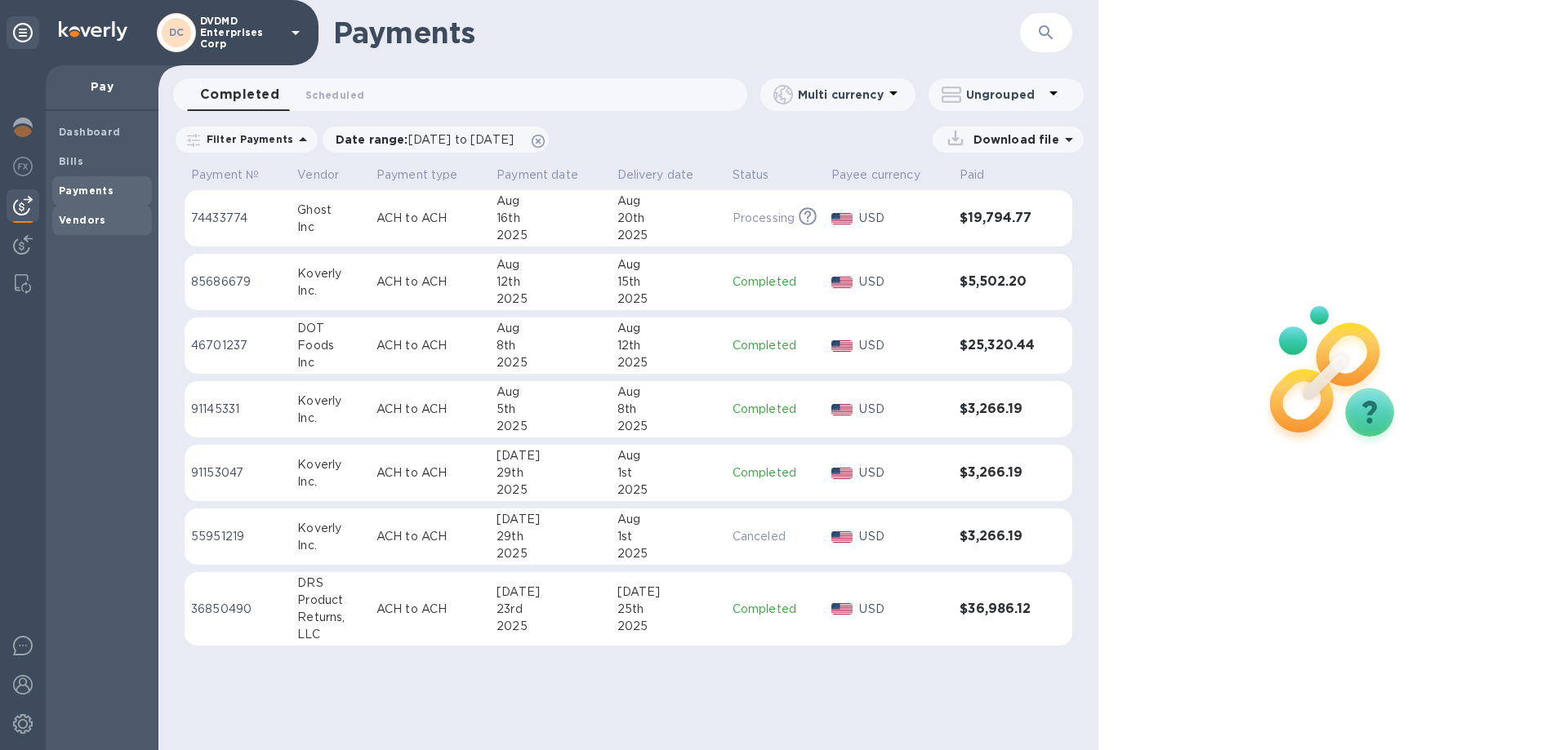
click at [80, 214] on b "Vendors" at bounding box center [82, 220] width 48 height 12
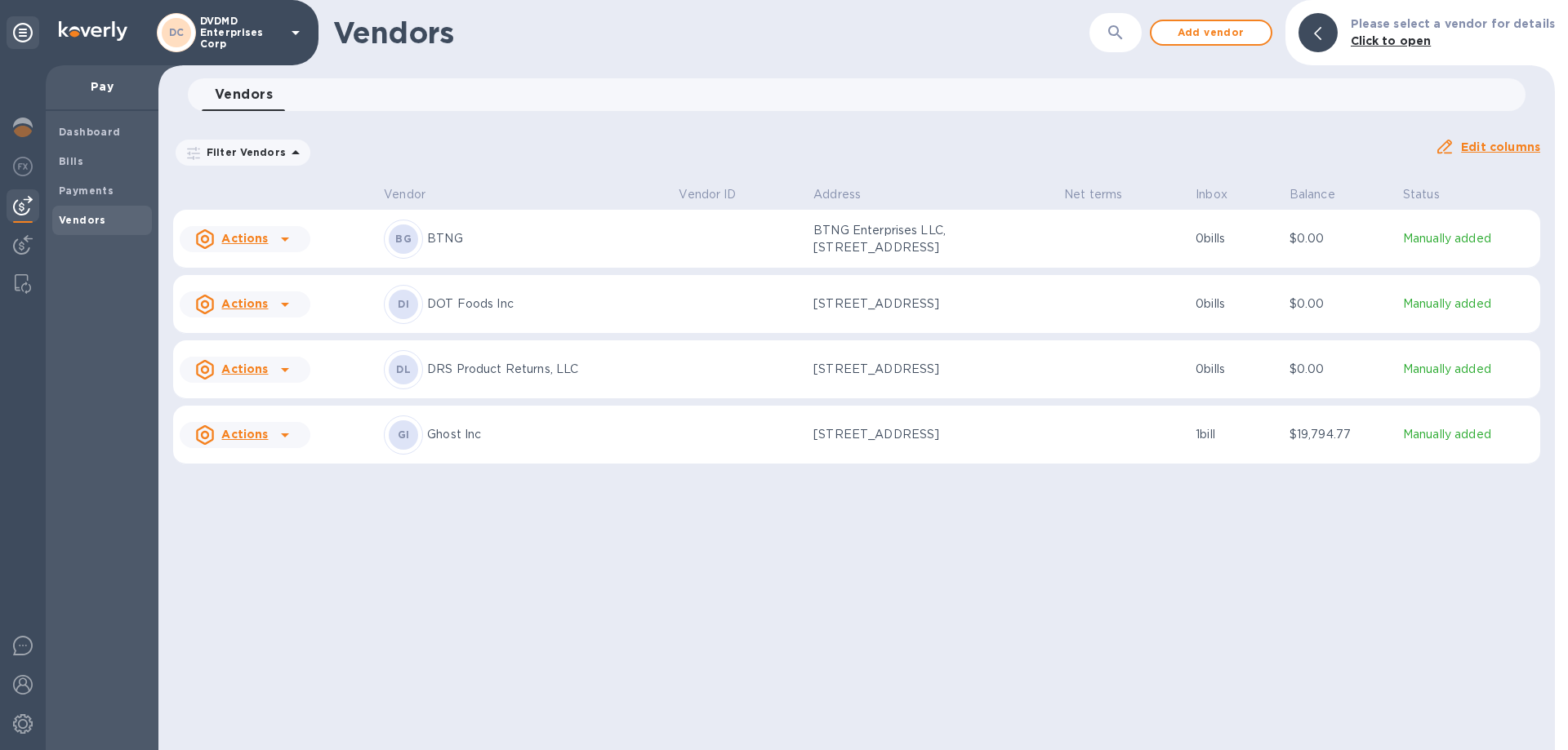
click at [440, 443] on p "Ghost Inc" at bounding box center [546, 434] width 239 height 17
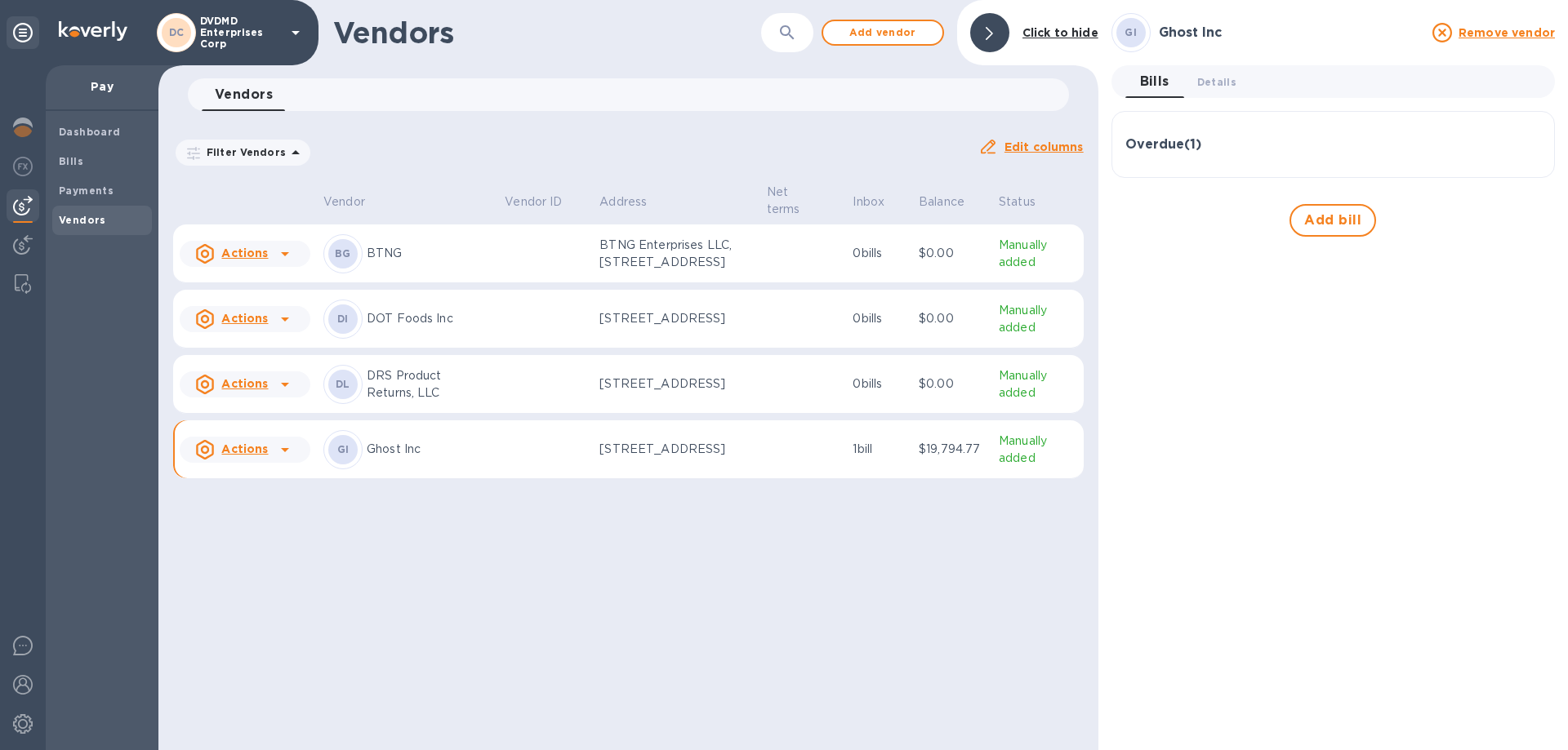
click at [1178, 150] on h3 "Overdue ( 1 )" at bounding box center [1162, 145] width 76 height 15
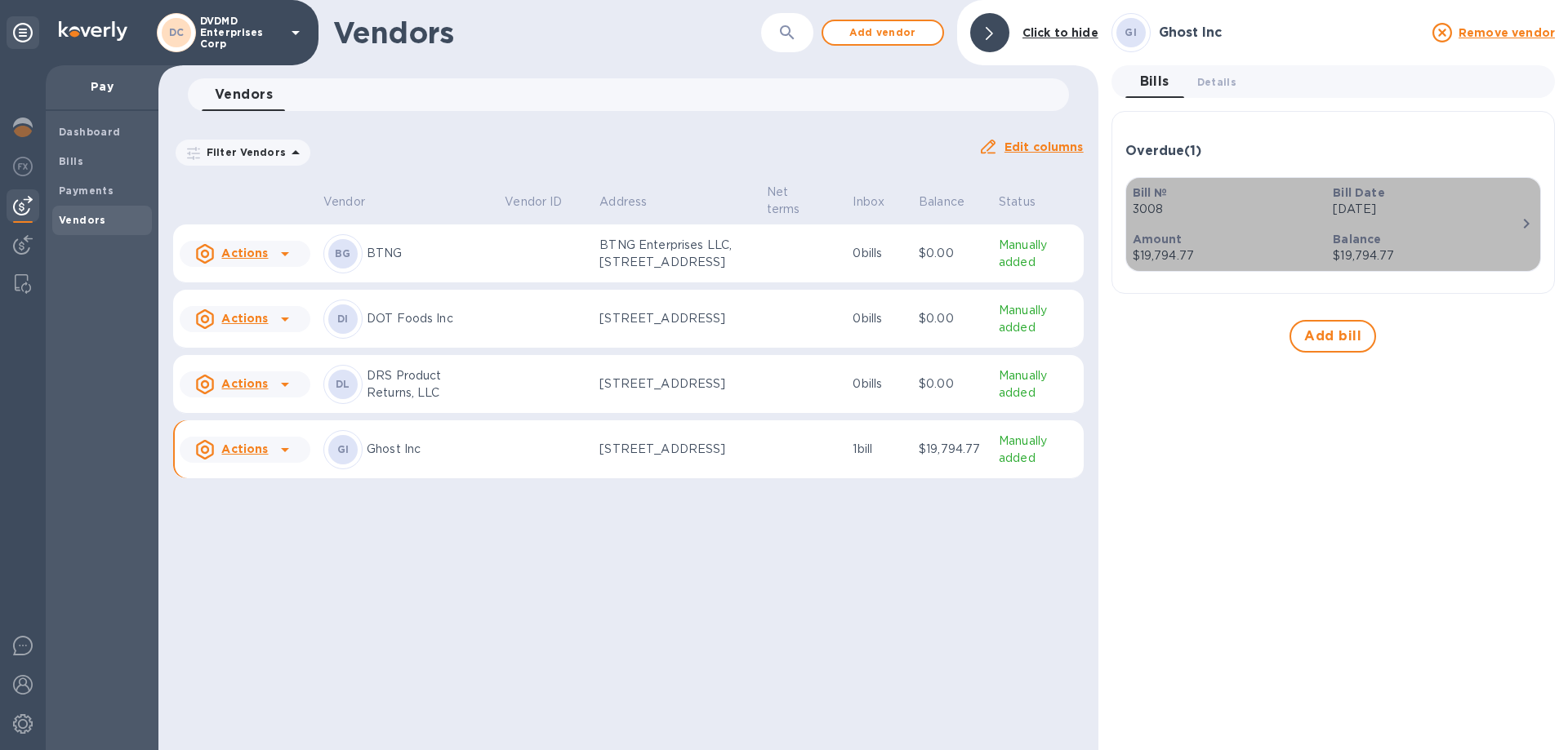
click at [1525, 223] on icon "button" at bounding box center [1526, 223] width 20 height 20
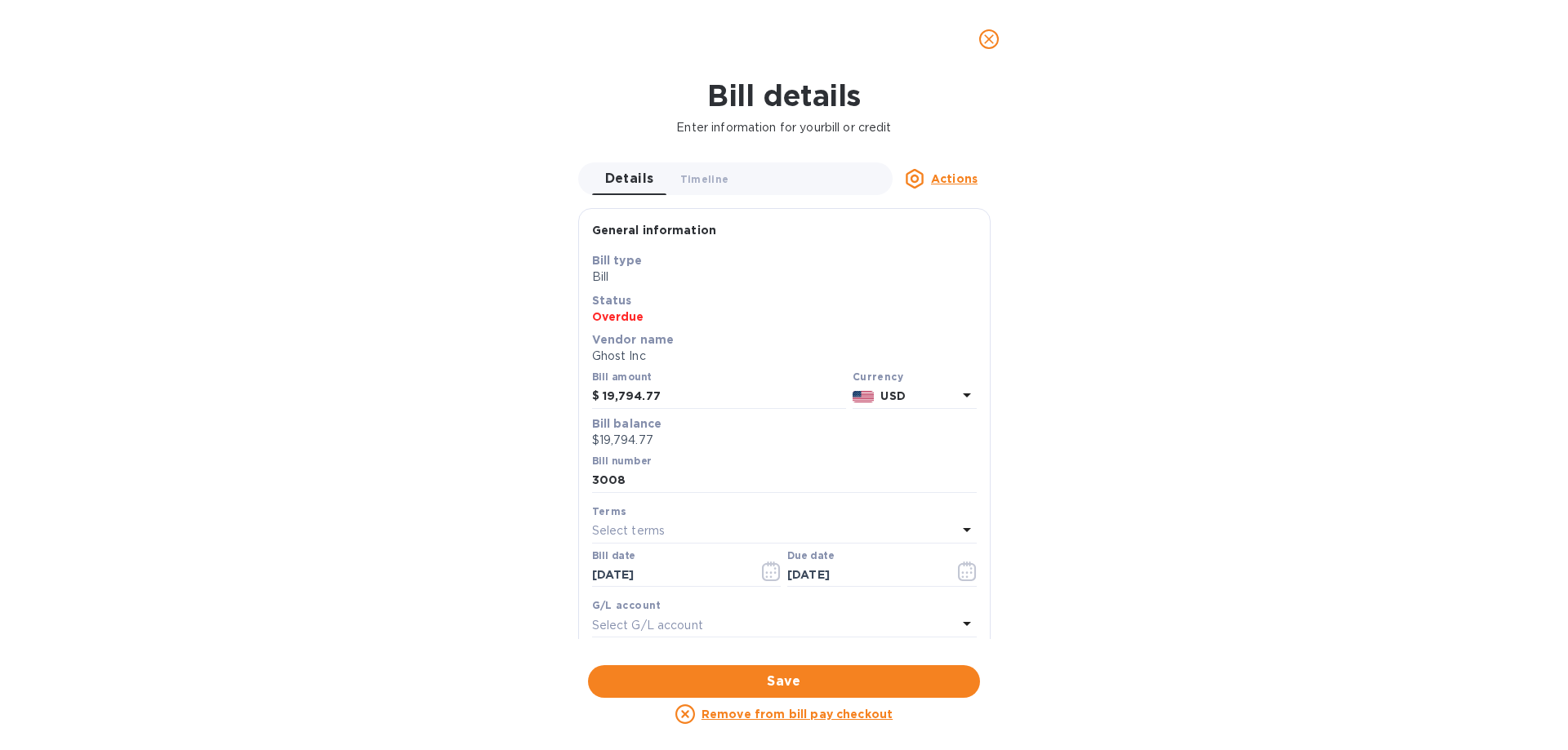
click at [965, 181] on u "Actions" at bounding box center [953, 178] width 47 height 13
click at [1161, 198] on div at bounding box center [784, 375] width 1568 height 750
click at [986, 35] on icon "close" at bounding box center [989, 39] width 10 height 10
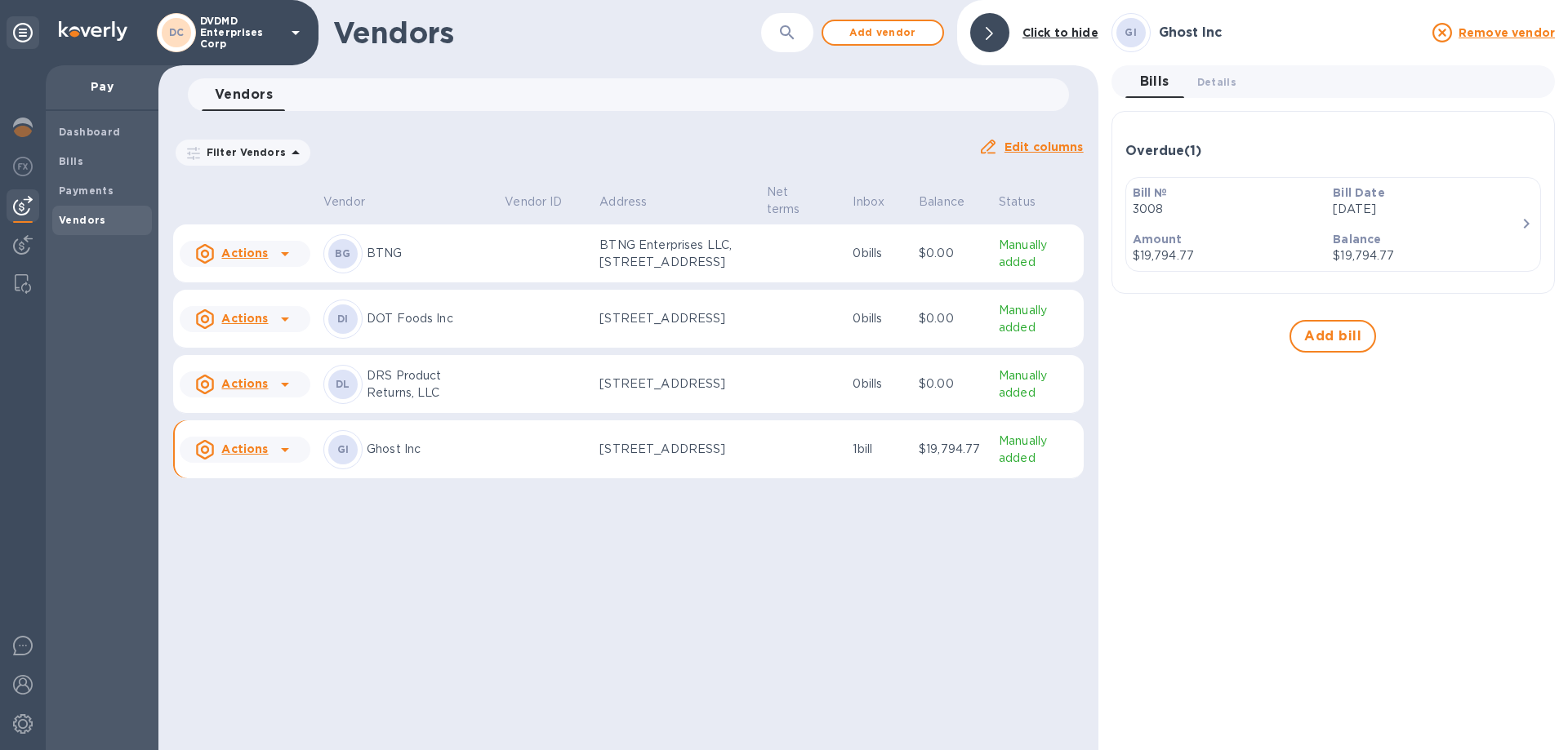
click at [287, 459] on icon at bounding box center [284, 449] width 20 height 20
click at [287, 466] on div at bounding box center [784, 375] width 1568 height 750
click at [80, 193] on b "Payments" at bounding box center [86, 190] width 54 height 12
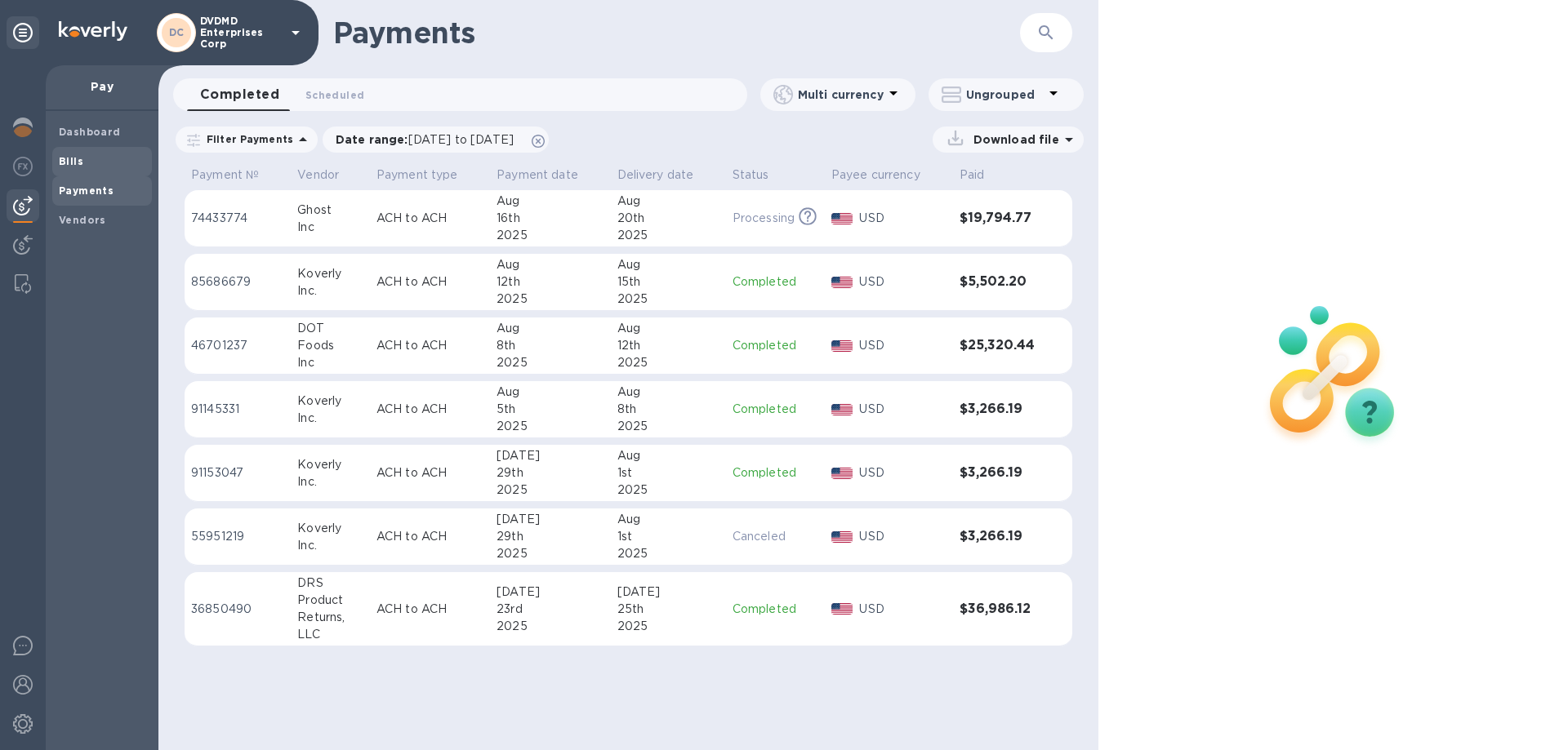
click at [66, 162] on b "Bills" at bounding box center [70, 161] width 25 height 12
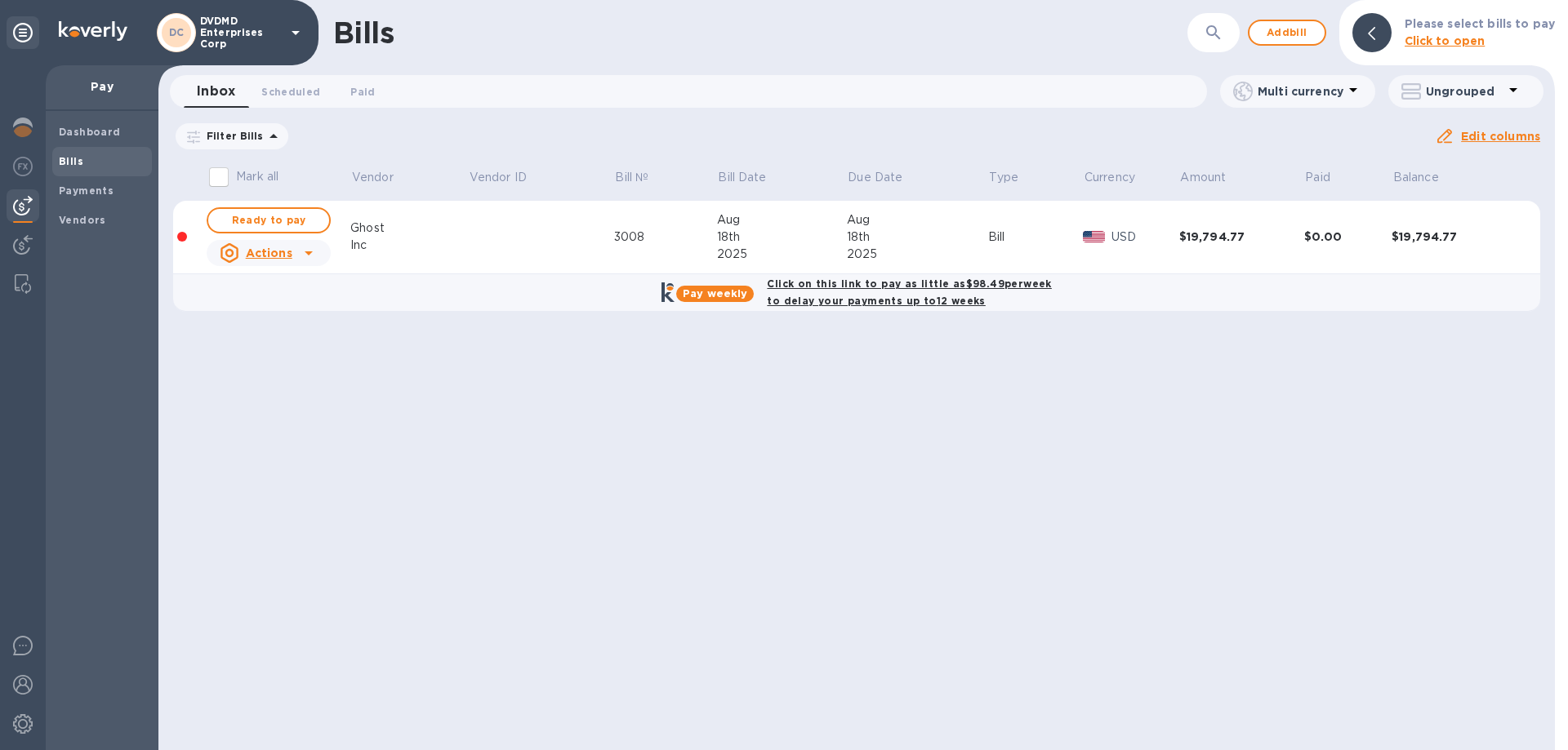
click at [308, 255] on icon at bounding box center [309, 253] width 8 height 4
click at [306, 224] on div at bounding box center [784, 375] width 1568 height 750
click at [254, 221] on span "Ready to pay" at bounding box center [269, 220] width 95 height 20
checkbox input "true"
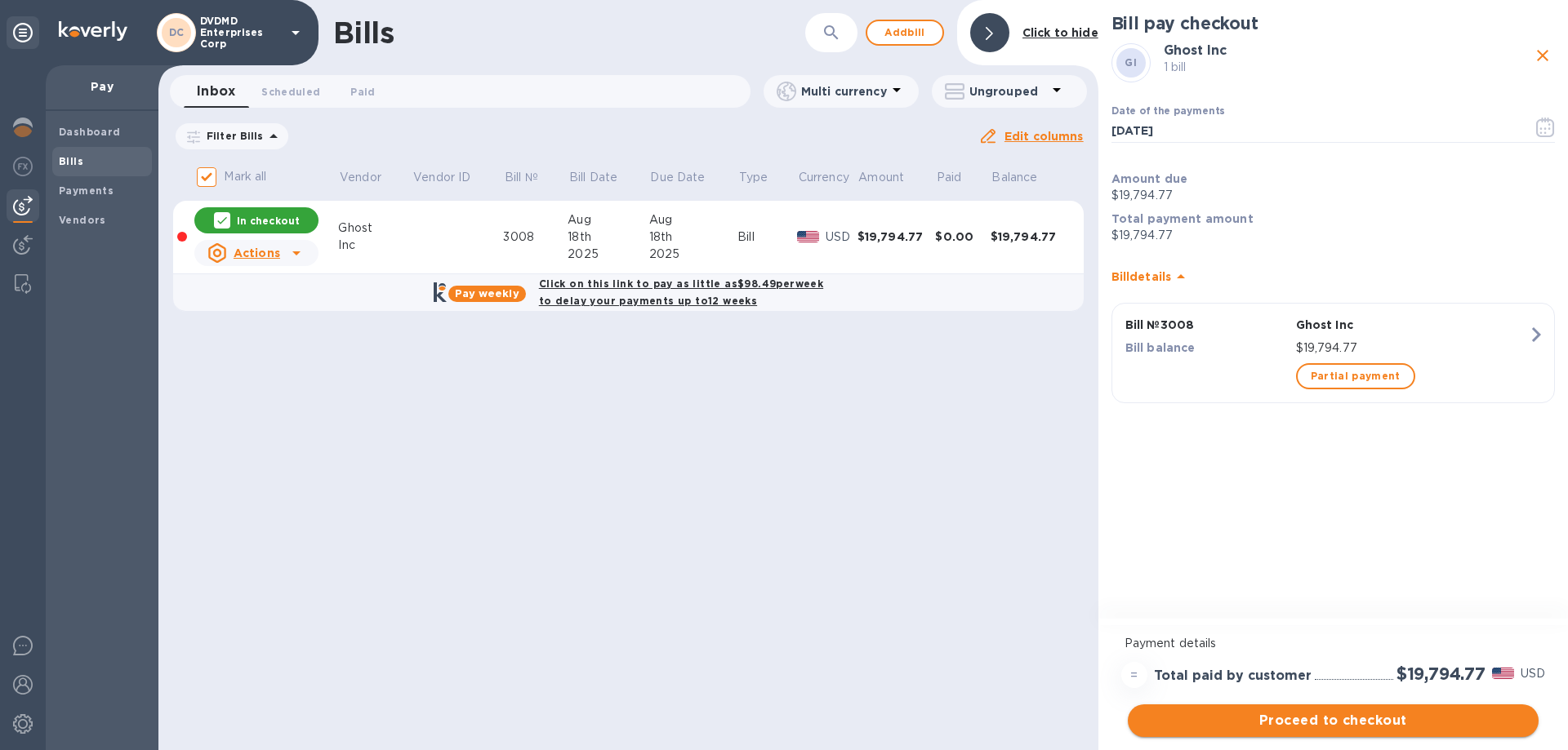
click at [1333, 715] on span "Proceed to checkout" at bounding box center [1333, 720] width 385 height 20
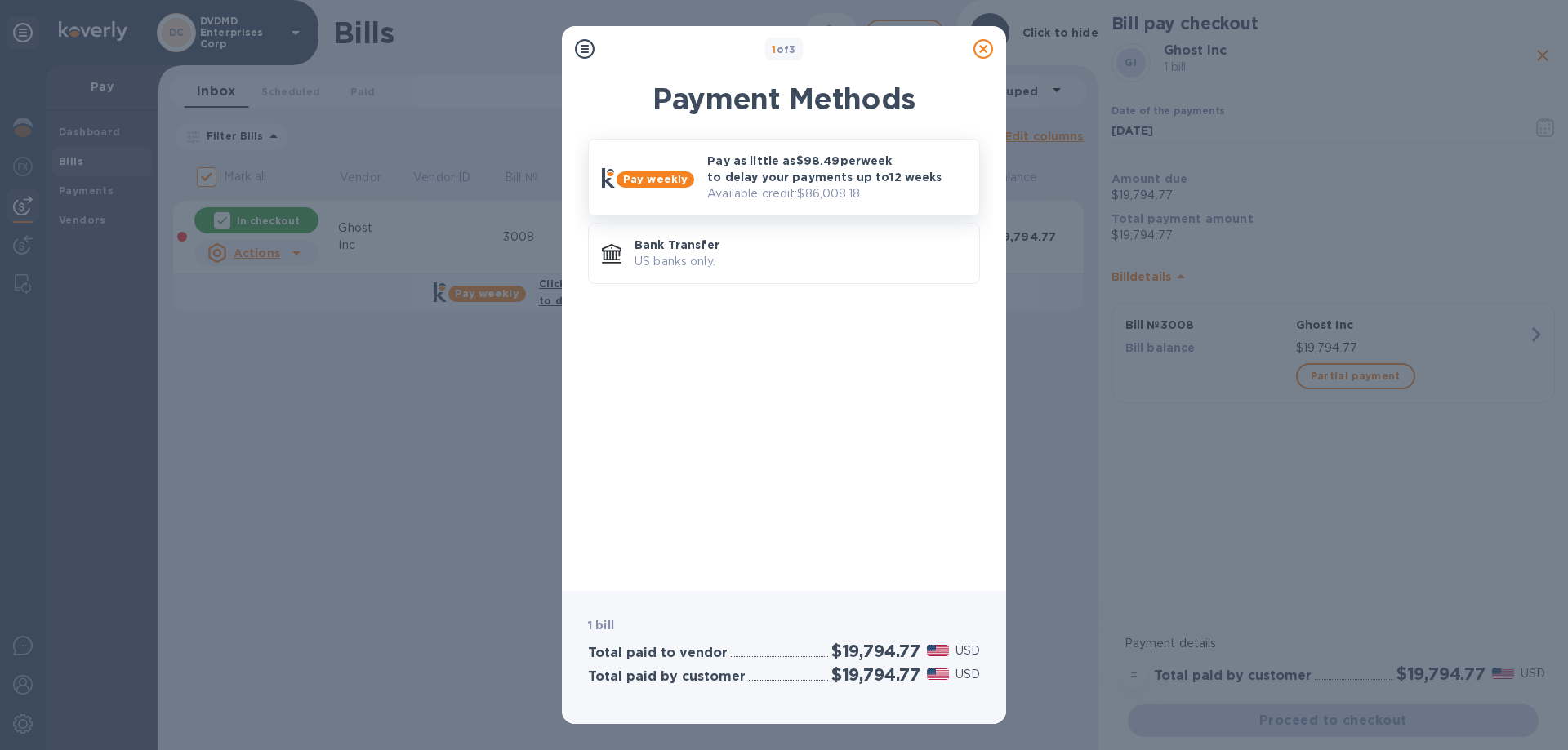
click at [787, 184] on p "Pay as little as $98.49 per week to delay your payments up to 12 weeks" at bounding box center [836, 169] width 259 height 32
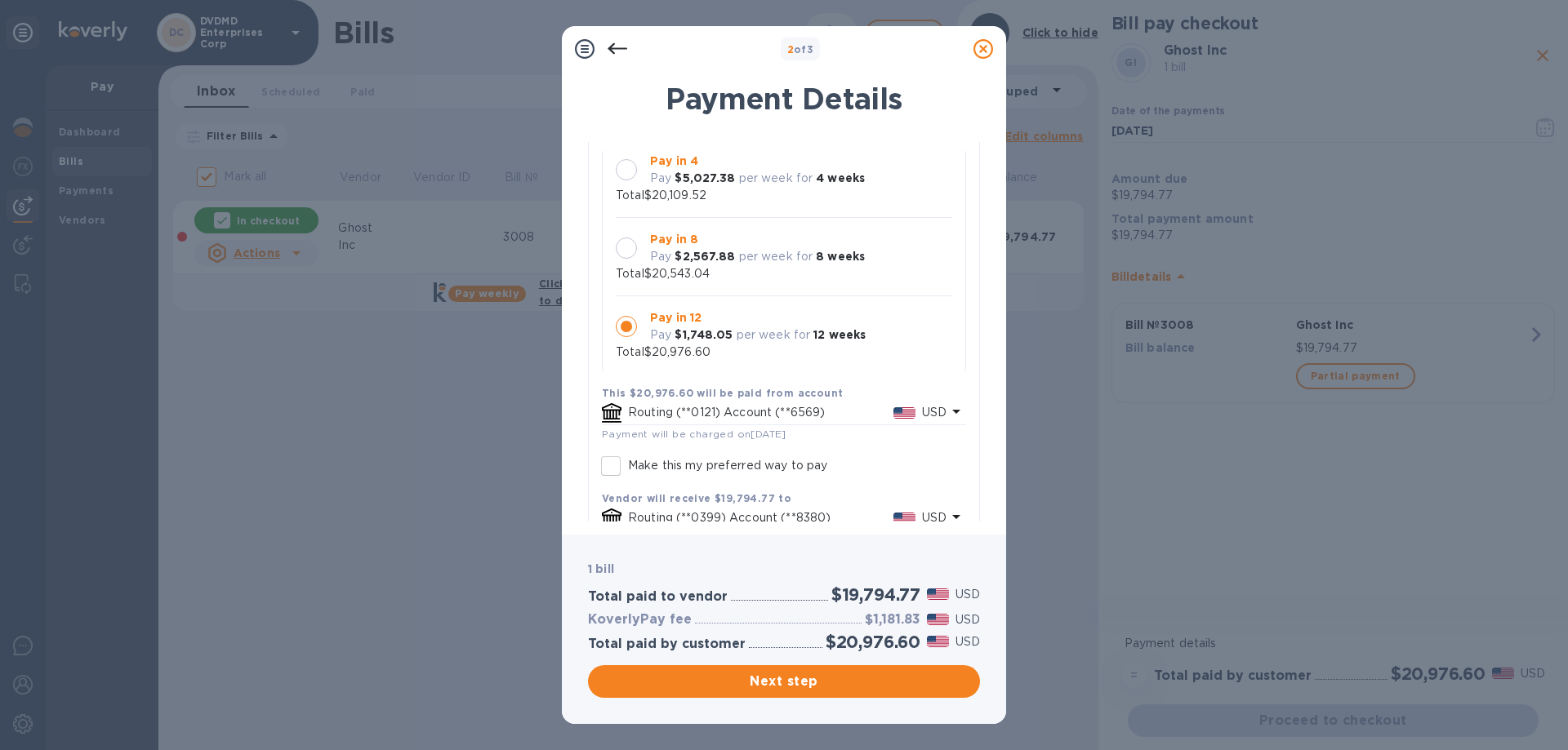
scroll to position [15, 0]
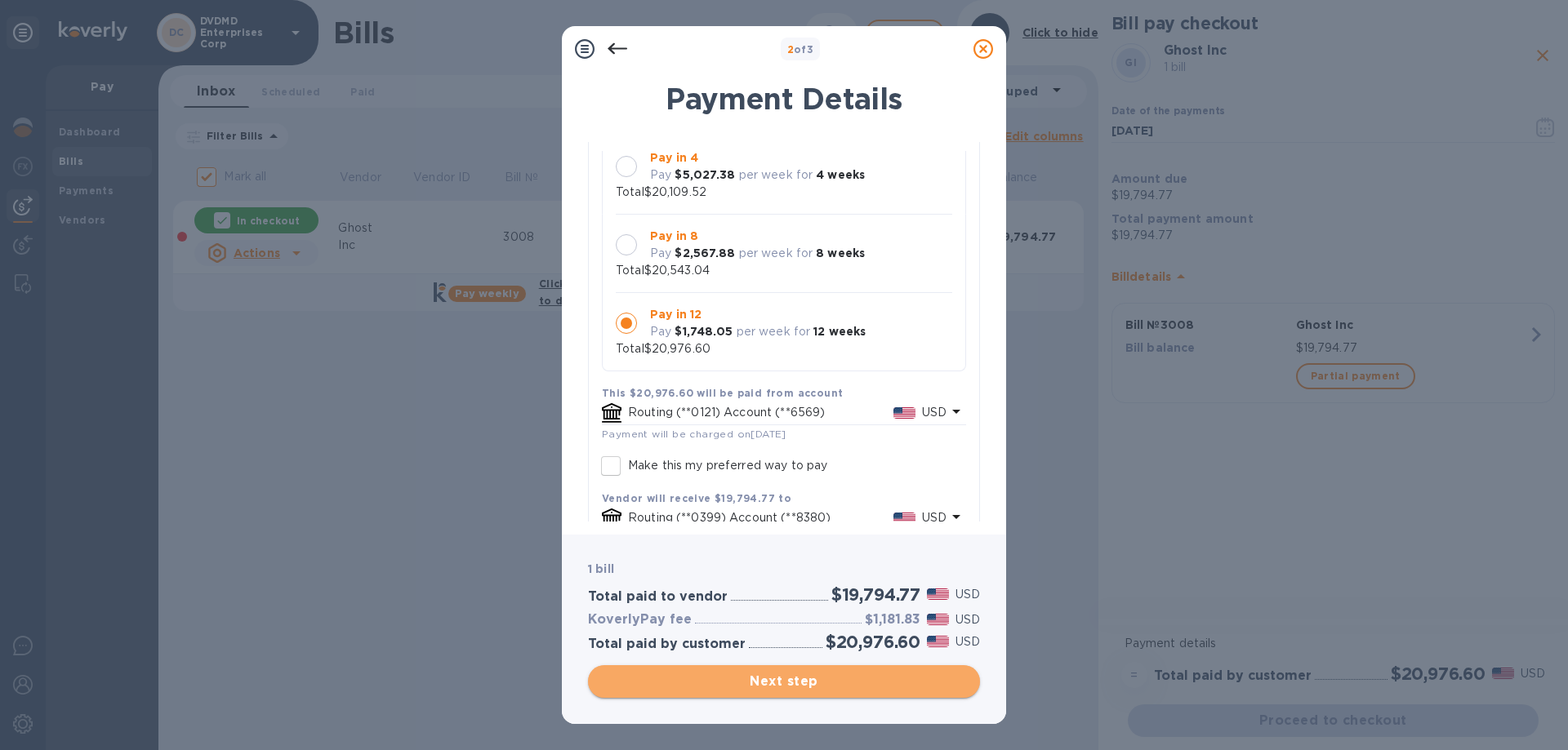
click at [801, 691] on span "Next step" at bounding box center [784, 681] width 366 height 20
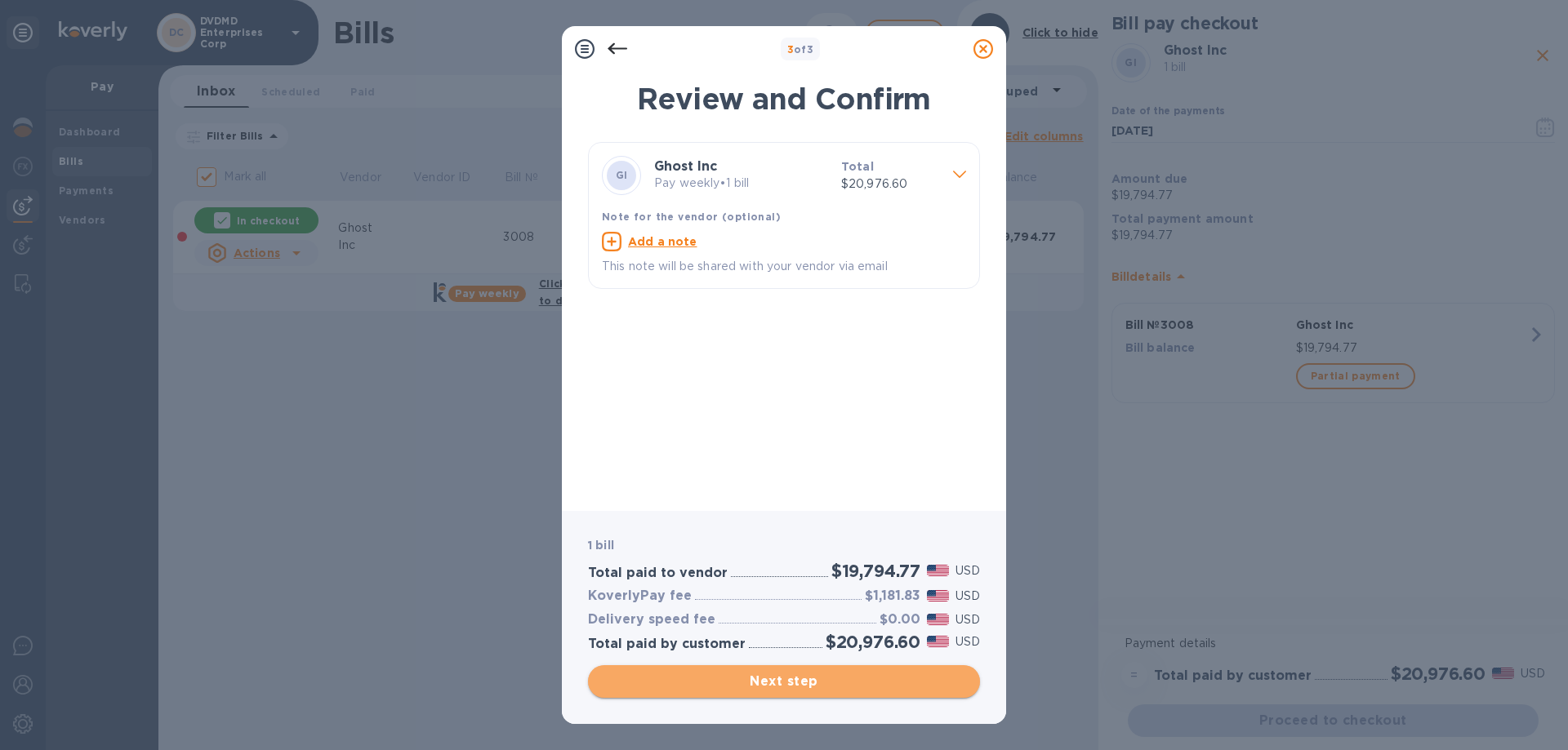
click at [784, 688] on span "Next step" at bounding box center [784, 681] width 366 height 20
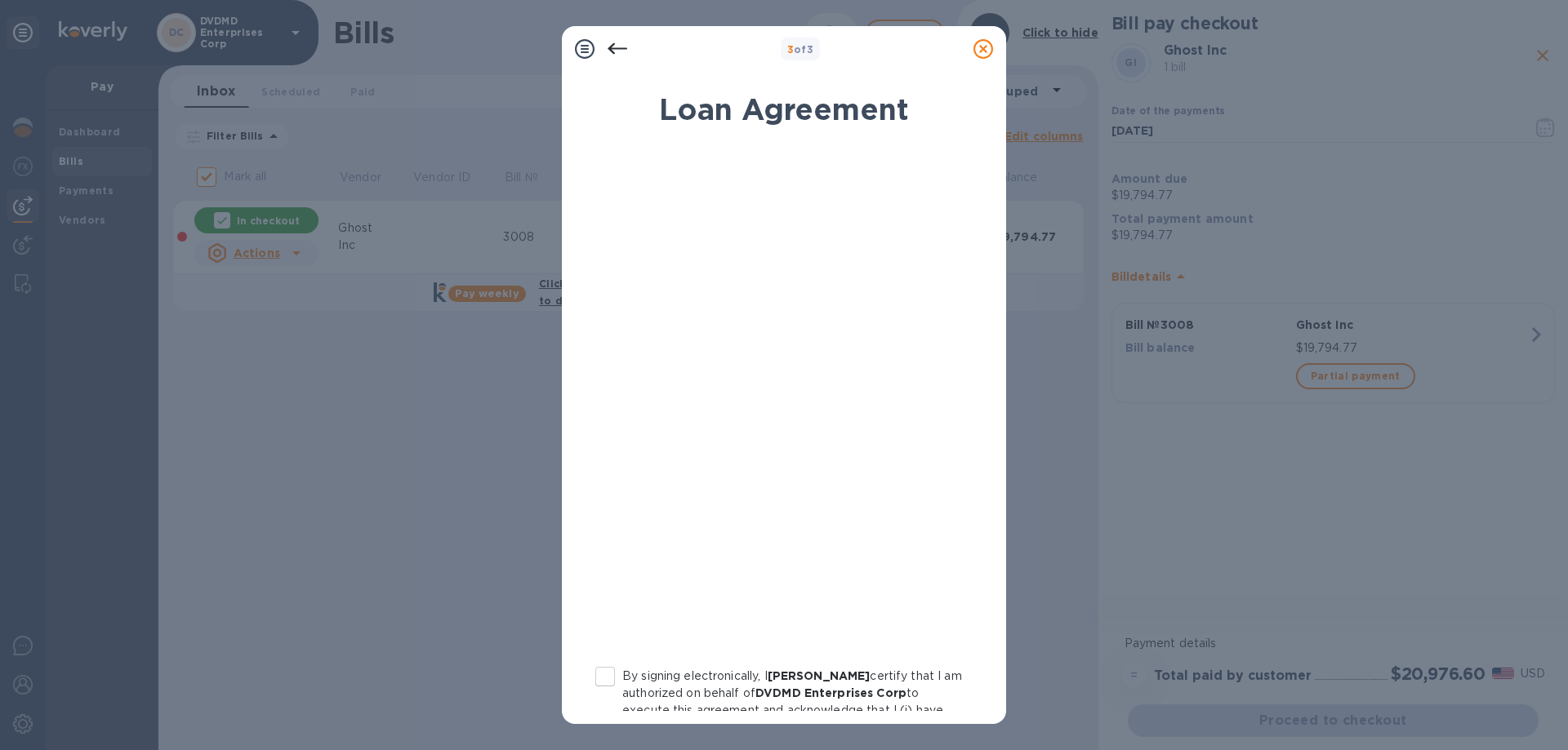
click at [609, 678] on input "By signing electronically, I [PERSON_NAME] certify that I am authorized on beha…" at bounding box center [605, 676] width 34 height 34
checkbox input "true"
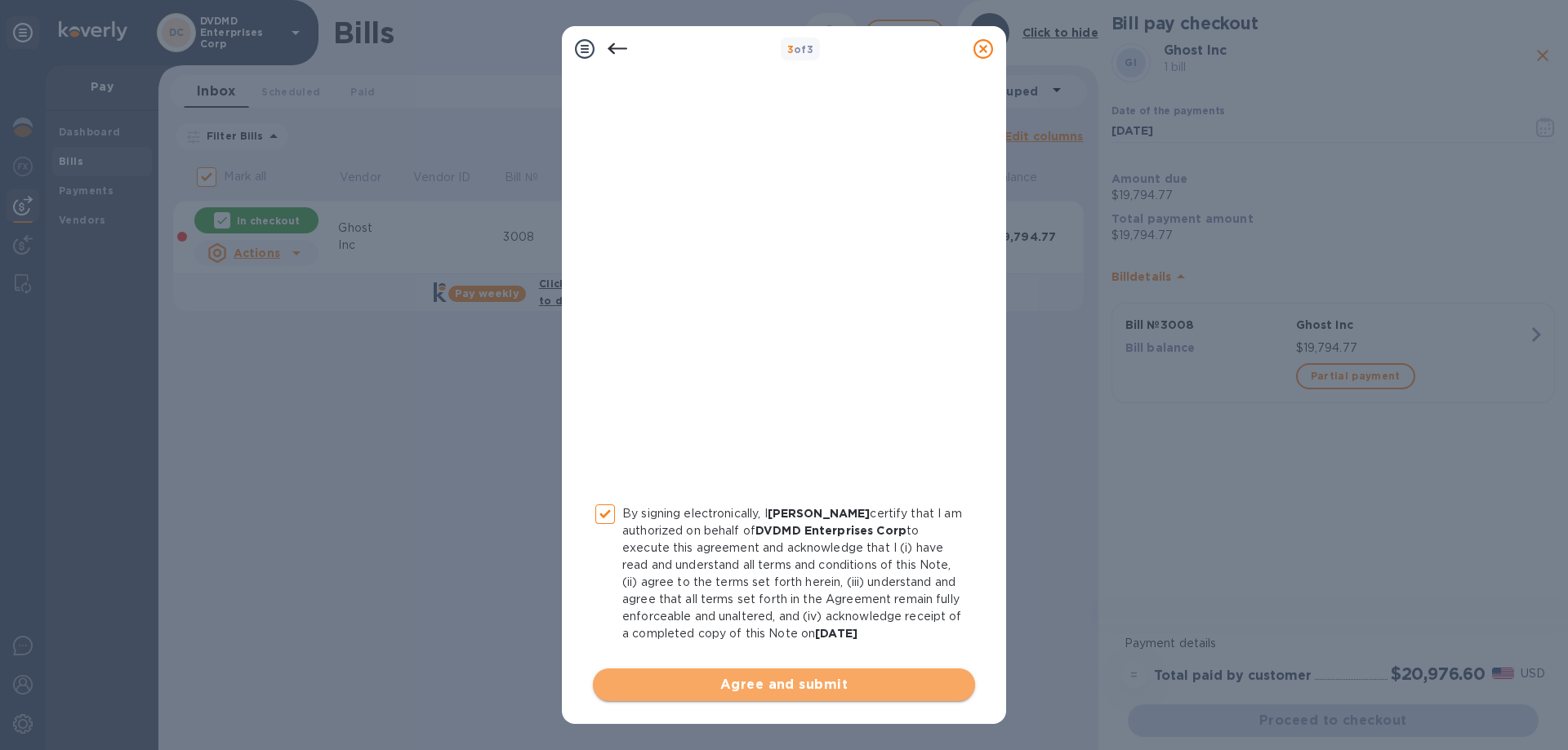
click at [790, 691] on span "Agree and submit" at bounding box center [784, 684] width 356 height 20
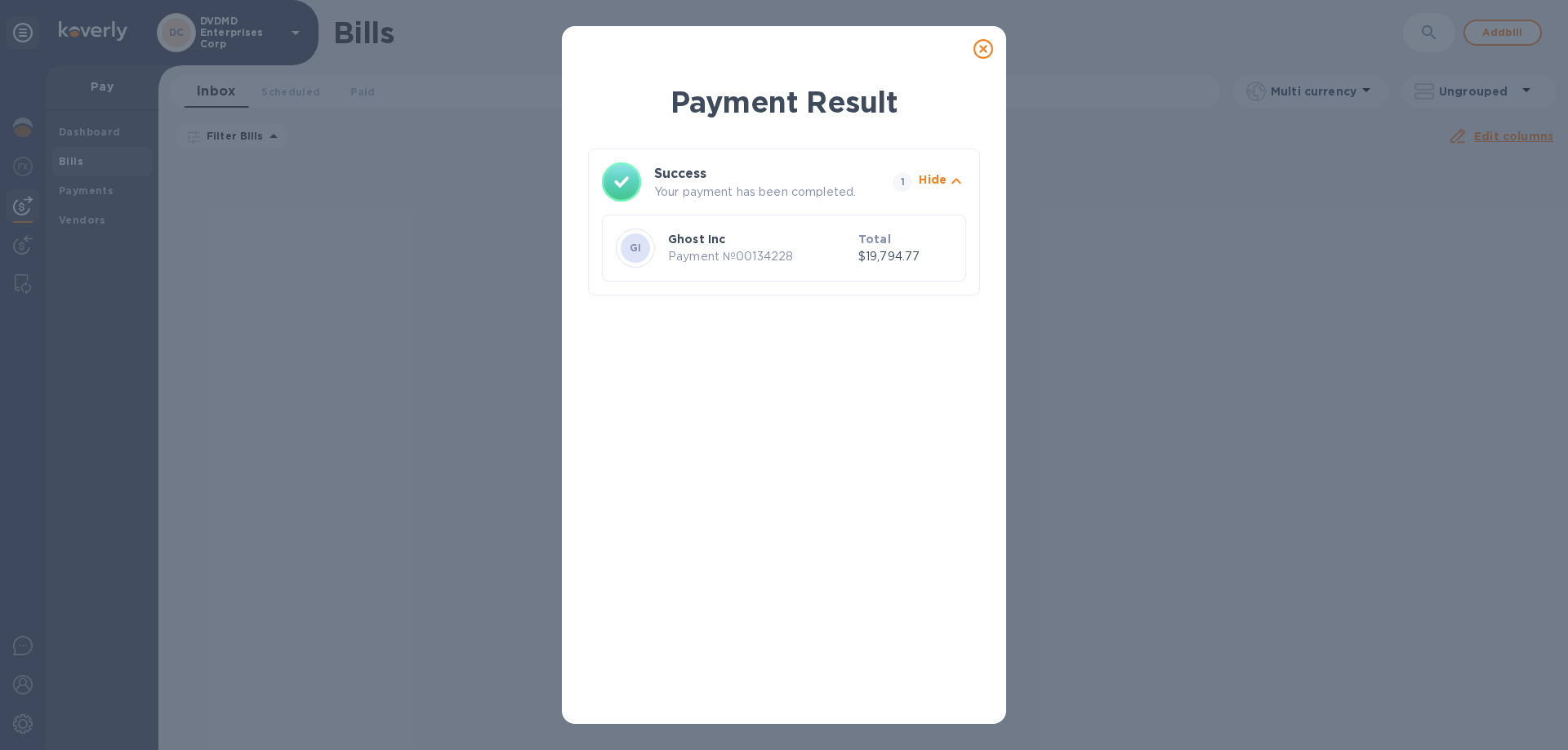
click at [984, 52] on icon at bounding box center [982, 48] width 20 height 20
